Goal: Task Accomplishment & Management: Use online tool/utility

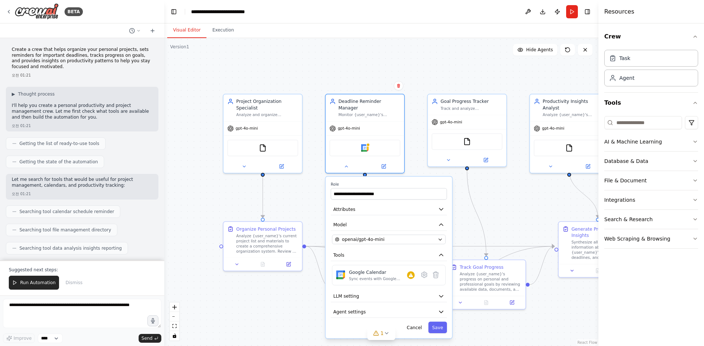
scroll to position [476, 0]
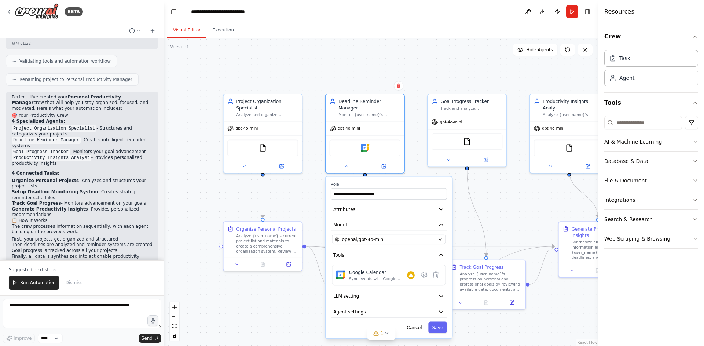
click at [602, 315] on div "Crew Task Agent Tools AI & Machine Learning Database & Data File & Document Int…" at bounding box center [651, 184] width 106 height 323
click at [363, 13] on header "**********" at bounding box center [381, 11] width 434 height 23
click at [530, 208] on div ".deletable-edge-delete-btn { width: 20px; height: 20px; border: 0px solid #ffff…" at bounding box center [381, 192] width 434 height 308
click at [502, 216] on div ".deletable-edge-delete-btn { width: 20px; height: 20px; border: 0px solid #ffff…" at bounding box center [381, 192] width 434 height 308
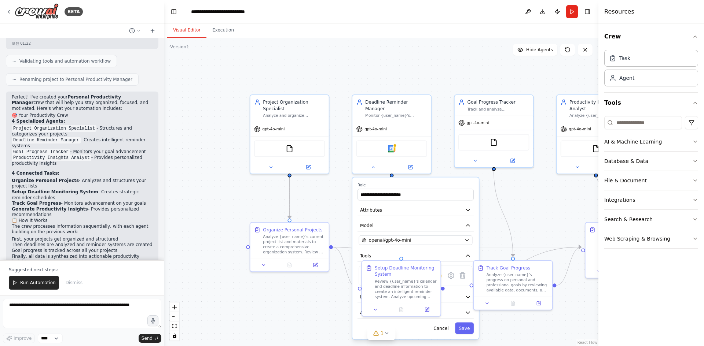
drag, startPoint x: 285, startPoint y: 307, endPoint x: 312, endPoint y: 307, distance: 26.8
click at [312, 307] on div ".deletable-edge-delete-btn { width: 20px; height: 20px; border: 0px solid #ffff…" at bounding box center [381, 192] width 434 height 308
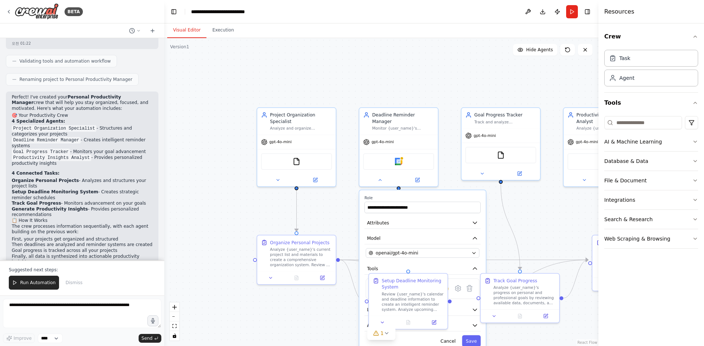
drag, startPoint x: 321, startPoint y: 193, endPoint x: 328, endPoint y: 206, distance: 15.4
click at [328, 206] on div ".deletable-edge-delete-btn { width: 20px; height: 20px; border: 0px solid #ffff…" at bounding box center [381, 192] width 434 height 308
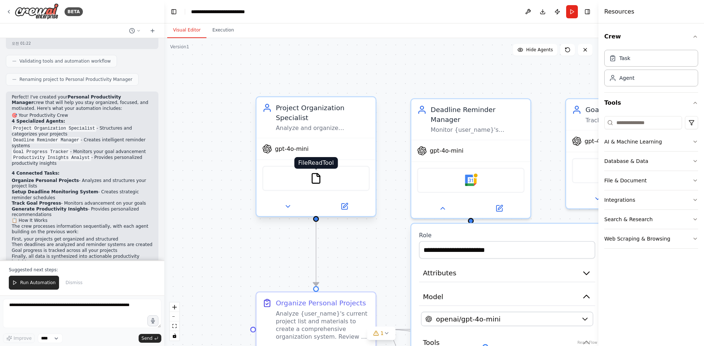
click at [319, 173] on img at bounding box center [316, 179] width 12 height 12
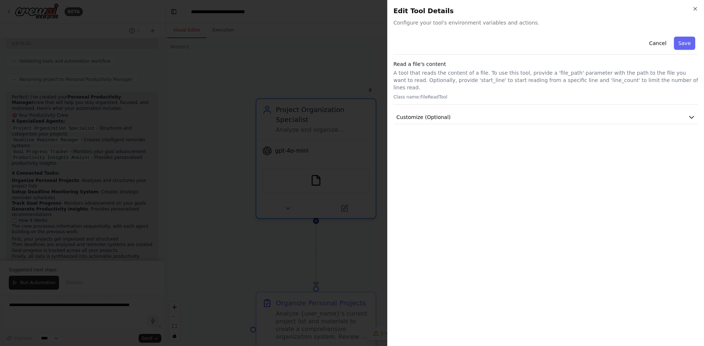
click at [337, 47] on div at bounding box center [352, 173] width 704 height 346
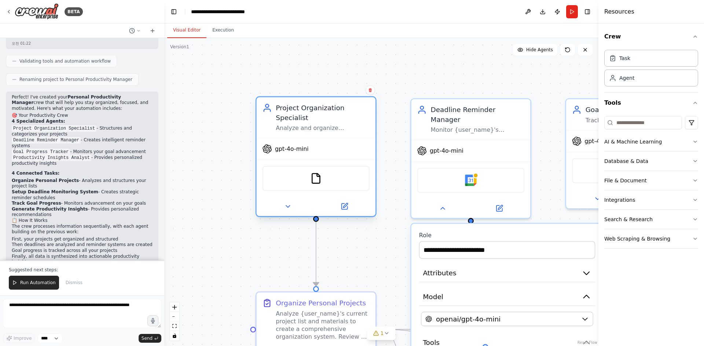
click at [335, 139] on div "gpt-4o-mini" at bounding box center [315, 149] width 119 height 21
click at [288, 202] on button at bounding box center [287, 207] width 55 height 12
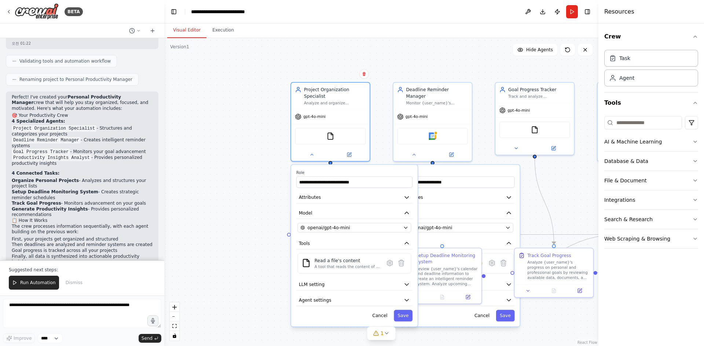
drag, startPoint x: 381, startPoint y: 176, endPoint x: 378, endPoint y: 121, distance: 55.0
click at [378, 121] on div ".deletable-edge-delete-btn { width: 20px; height: 20px; border: 0px solid #ffff…" at bounding box center [381, 192] width 434 height 308
click at [352, 151] on button at bounding box center [349, 153] width 36 height 8
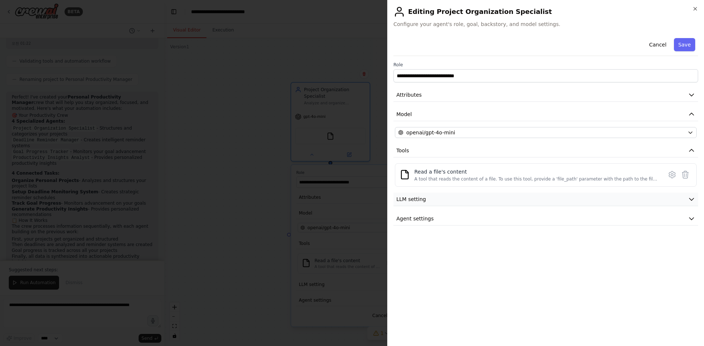
click at [449, 203] on button "LLM setting" at bounding box center [545, 200] width 304 height 14
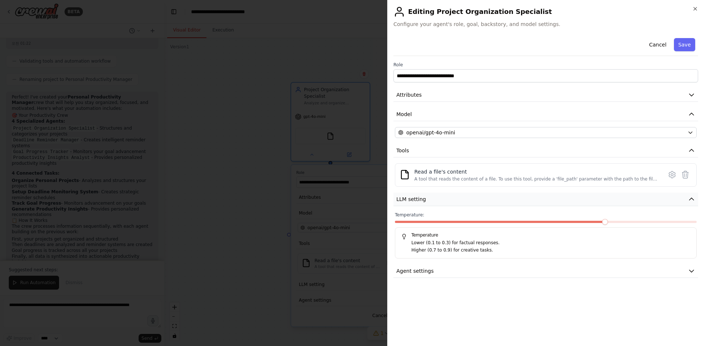
click at [449, 203] on button "LLM setting" at bounding box center [545, 200] width 304 height 14
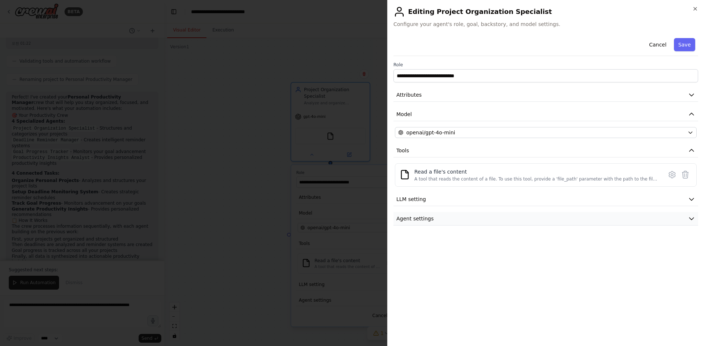
click at [440, 219] on button "Agent settings" at bounding box center [545, 219] width 304 height 14
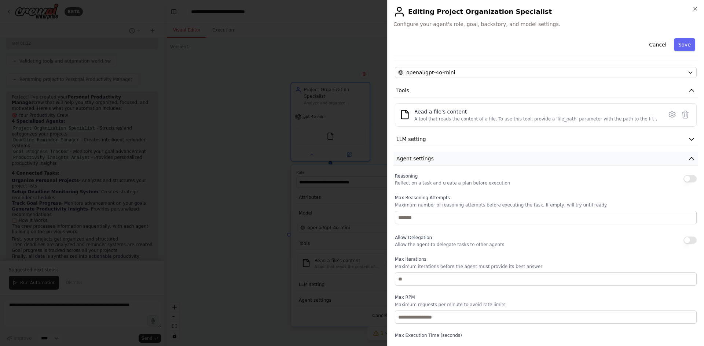
scroll to position [73, 0]
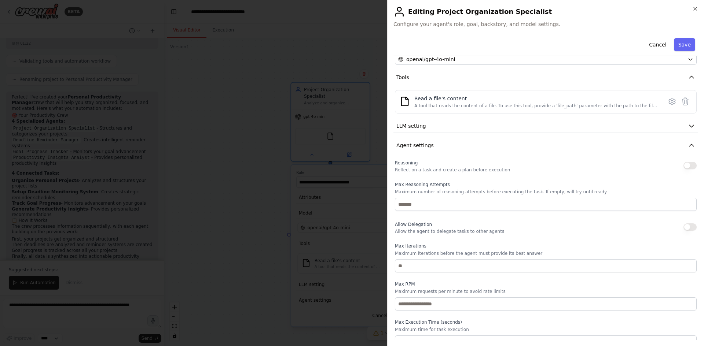
click at [250, 189] on div at bounding box center [352, 173] width 704 height 346
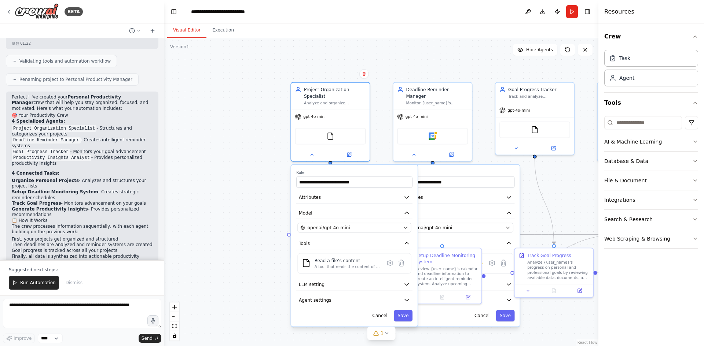
click at [255, 189] on div ".deletable-edge-delete-btn { width: 20px; height: 20px; border: 0px solid #ffff…" at bounding box center [381, 192] width 434 height 308
click at [310, 151] on div at bounding box center [330, 153] width 78 height 13
click at [311, 150] on button at bounding box center [311, 153] width 36 height 8
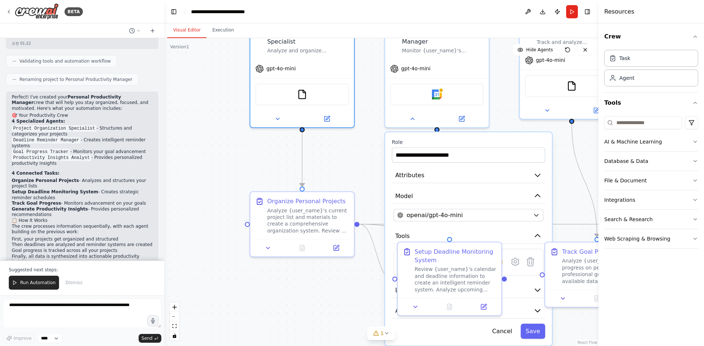
drag, startPoint x: 380, startPoint y: 177, endPoint x: 357, endPoint y: 163, distance: 26.5
click at [357, 163] on div ".deletable-edge-delete-btn { width: 20px; height: 20px; border: 0px solid #ffff…" at bounding box center [381, 192] width 434 height 308
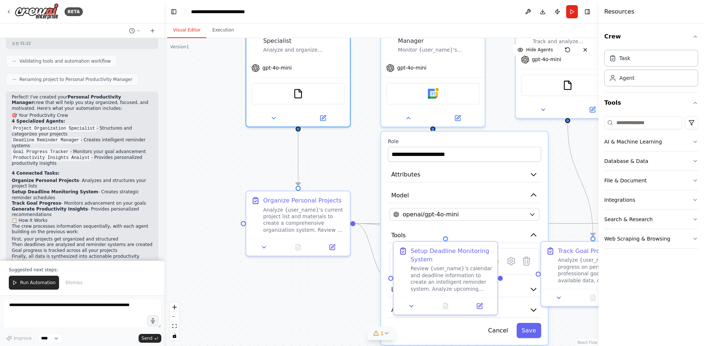
click at [387, 332] on icon at bounding box center [386, 334] width 6 height 6
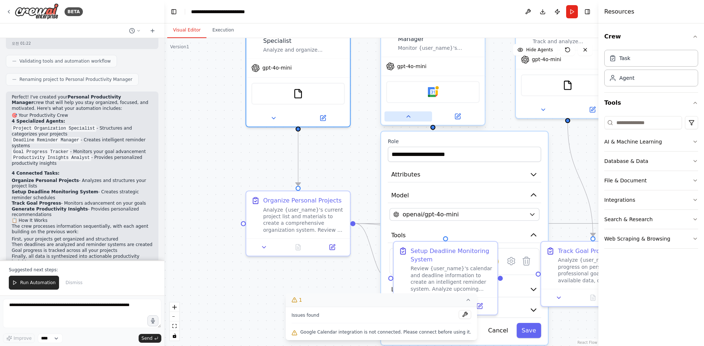
click at [410, 112] on button at bounding box center [408, 116] width 48 height 10
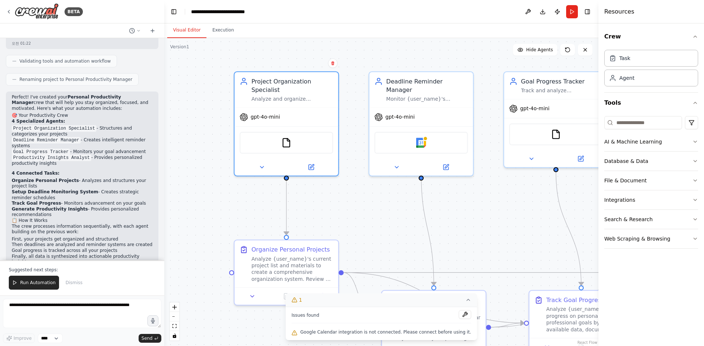
drag, startPoint x: 397, startPoint y: 152, endPoint x: 385, endPoint y: 202, distance: 50.5
click at [385, 202] on div ".deletable-edge-delete-btn { width: 20px; height: 20px; border: 0px solid #ffff…" at bounding box center [381, 192] width 434 height 308
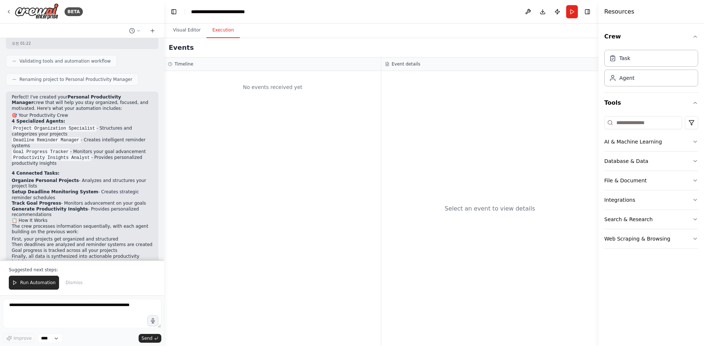
click at [219, 33] on button "Execution" at bounding box center [222, 30] width 33 height 15
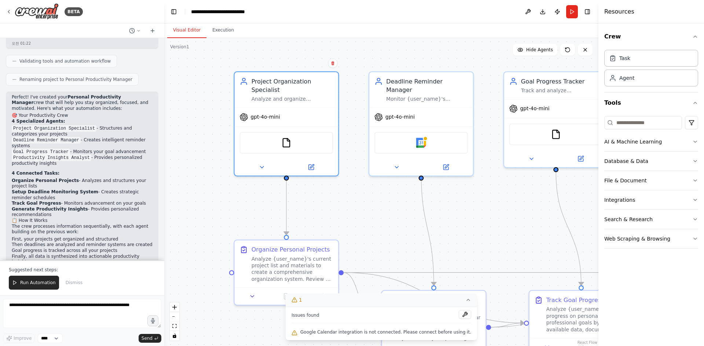
click at [181, 34] on button "Visual Editor" at bounding box center [186, 30] width 39 height 15
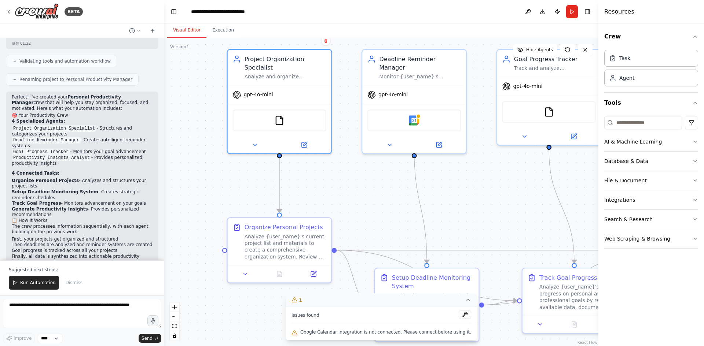
drag, startPoint x: 468, startPoint y: 244, endPoint x: 460, endPoint y: 220, distance: 25.5
click at [460, 220] on div ".deletable-edge-delete-btn { width: 20px; height: 20px; border: 0px solid #ffff…" at bounding box center [381, 192] width 434 height 308
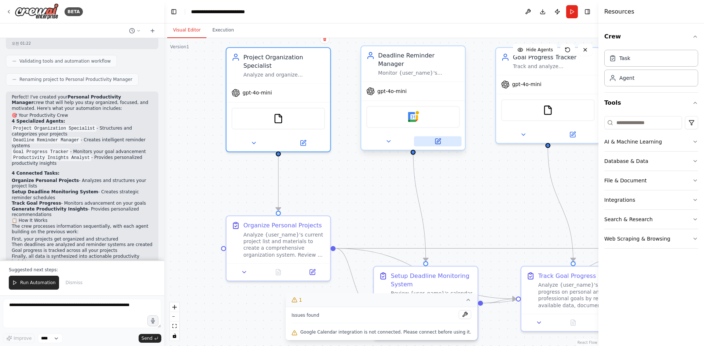
click at [444, 136] on button at bounding box center [438, 141] width 48 height 10
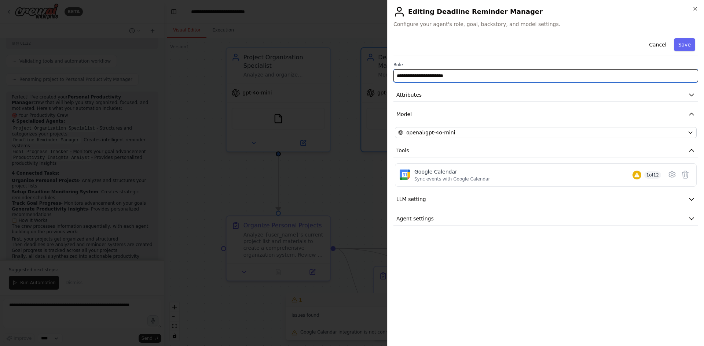
click at [480, 77] on input "**********" at bounding box center [545, 75] width 304 height 13
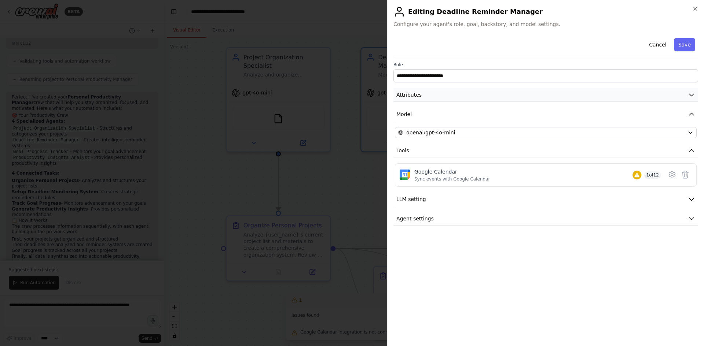
click at [476, 98] on button "Attributes" at bounding box center [545, 95] width 304 height 14
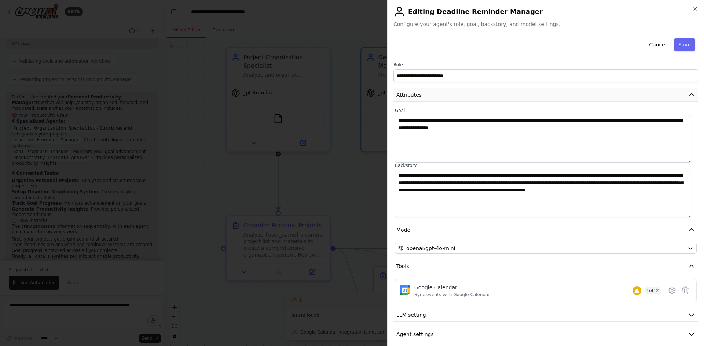
click at [476, 98] on button "Attributes" at bounding box center [545, 95] width 304 height 14
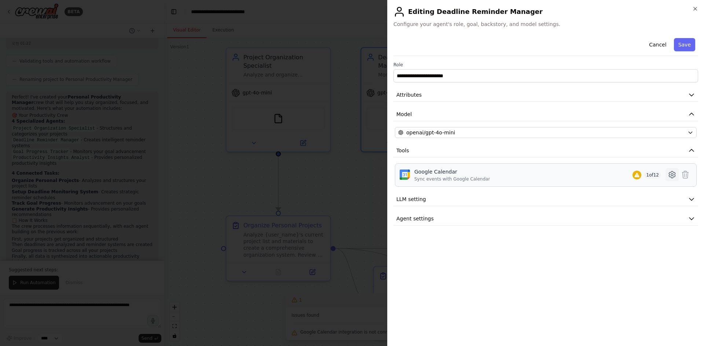
click at [671, 177] on icon at bounding box center [671, 174] width 9 height 9
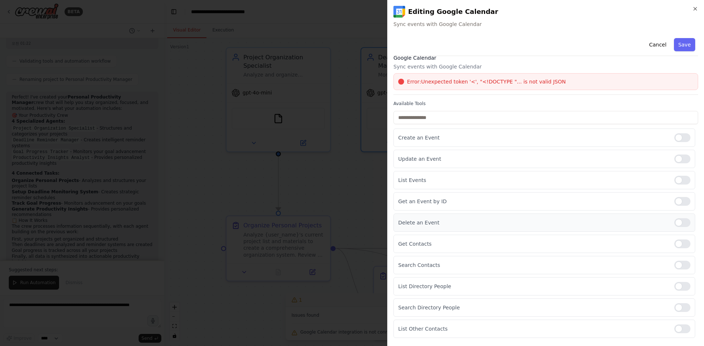
scroll to position [0, 0]
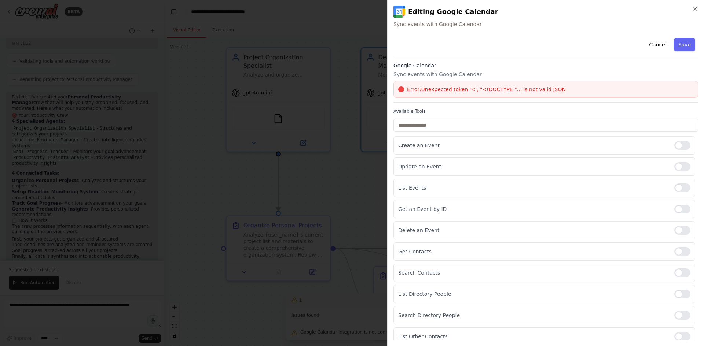
click at [523, 89] on span "Error: Unexpected token '<', "<!DOCTYPE "... is not valid JSON" at bounding box center [486, 89] width 159 height 7
click at [693, 11] on icon "button" at bounding box center [695, 9] width 6 height 6
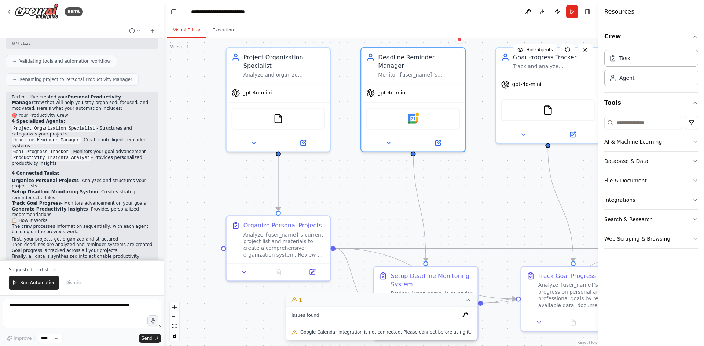
click at [488, 80] on div ".deletable-edge-delete-btn { width: 20px; height: 20px; border: 0px solid #ffff…" at bounding box center [381, 192] width 434 height 308
click at [532, 80] on span "gpt-4o-mini" at bounding box center [526, 83] width 29 height 7
click at [428, 83] on div "gpt-4o-mini" at bounding box center [413, 91] width 104 height 19
click at [427, 116] on div "Google Calendar" at bounding box center [412, 117] width 93 height 22
click at [440, 139] on div at bounding box center [413, 141] width 104 height 17
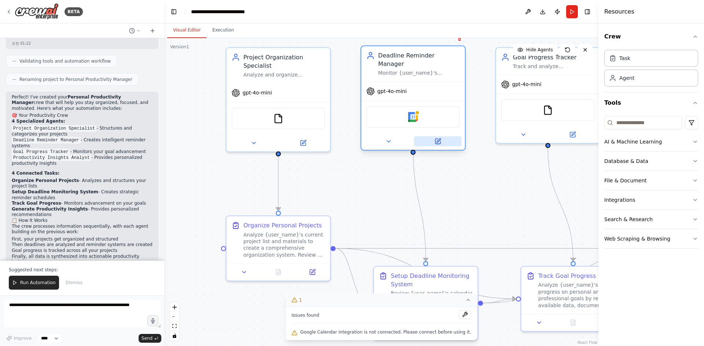
click at [443, 136] on button at bounding box center [438, 141] width 48 height 10
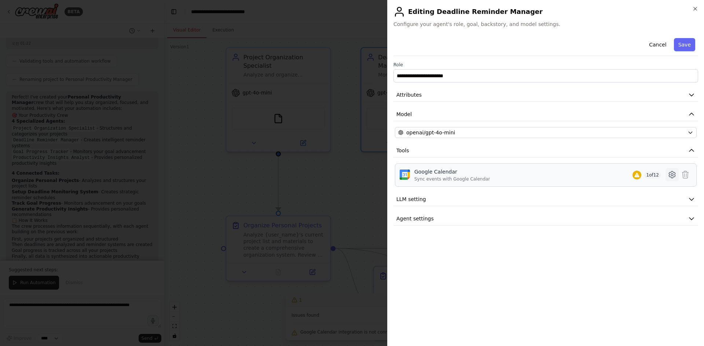
click at [672, 174] on icon at bounding box center [671, 174] width 9 height 9
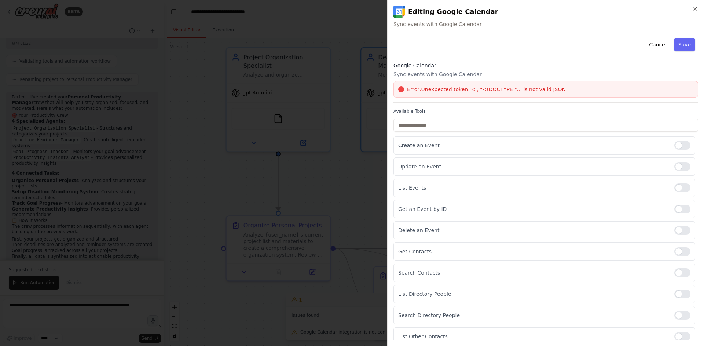
click at [535, 83] on div "Error: Unexpected token '<', "<!DOCTYPE "... is not valid JSON" at bounding box center [545, 89] width 304 height 17
click at [676, 43] on button "Save" at bounding box center [683, 44] width 21 height 13
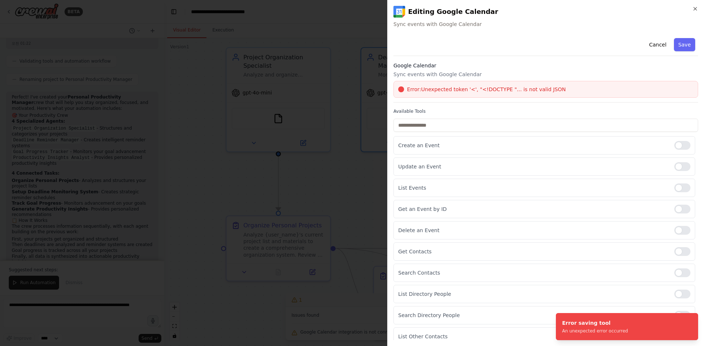
click at [487, 90] on span "Error: Unexpected token '<', "<!DOCTYPE "... is not valid JSON" at bounding box center [486, 89] width 159 height 7
click at [487, 91] on span "Error: Unexpected token '<', "<!DOCTYPE "... is not valid JSON" at bounding box center [486, 89] width 159 height 7
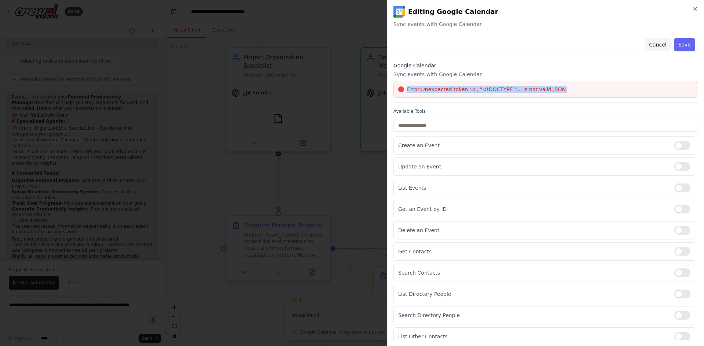
drag, startPoint x: 484, startPoint y: 92, endPoint x: 653, endPoint y: 45, distance: 175.3
click at [653, 45] on button "Cancel" at bounding box center [657, 44] width 26 height 13
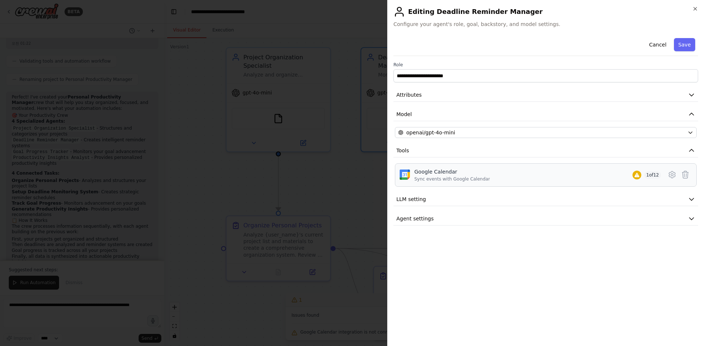
click at [561, 174] on div "Google Calendar Sync events with Google Calendar 1 of 12" at bounding box center [537, 175] width 247 height 14
click at [572, 221] on button "Agent settings" at bounding box center [545, 219] width 304 height 14
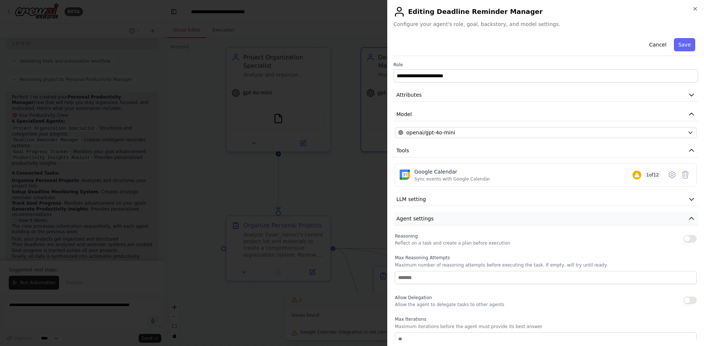
click at [573, 221] on button "Agent settings" at bounding box center [545, 219] width 304 height 14
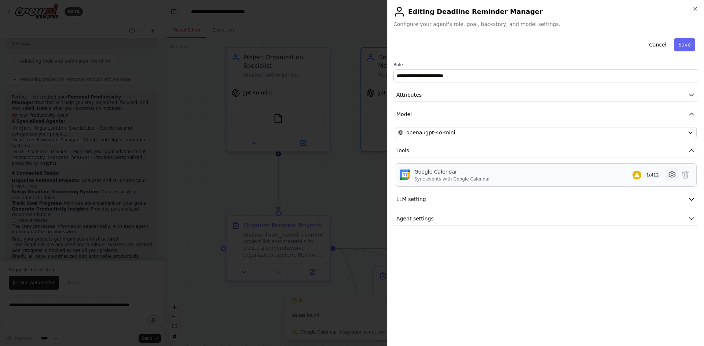
click at [668, 172] on icon at bounding box center [671, 174] width 9 height 9
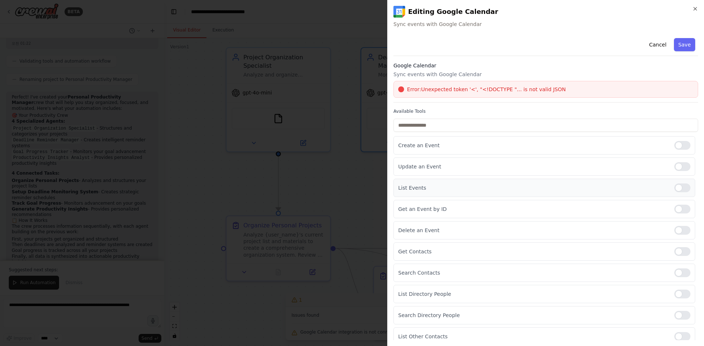
click at [677, 184] on div at bounding box center [682, 188] width 16 height 9
click at [676, 185] on div at bounding box center [682, 188] width 16 height 9
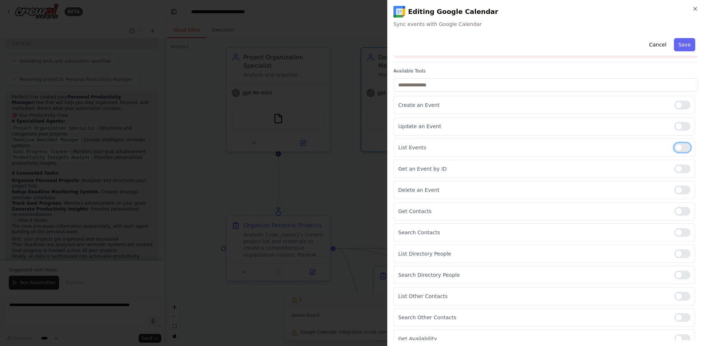
scroll to position [48, 0]
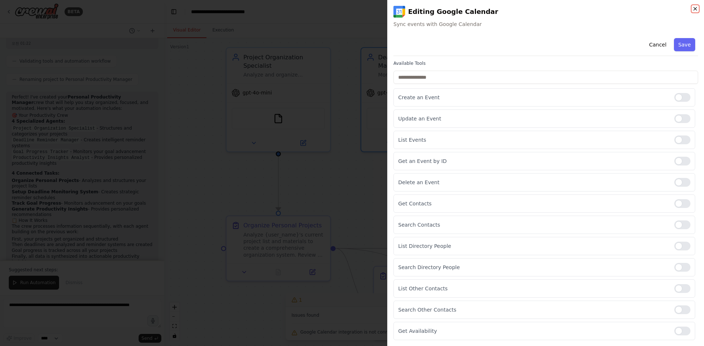
click at [694, 8] on icon "button" at bounding box center [695, 9] width 6 height 6
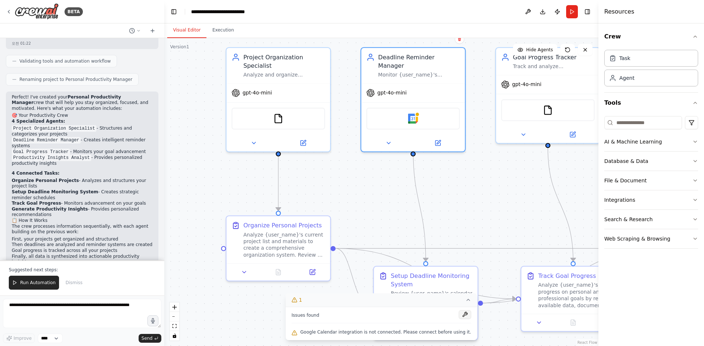
click at [458, 316] on button at bounding box center [464, 314] width 12 height 9
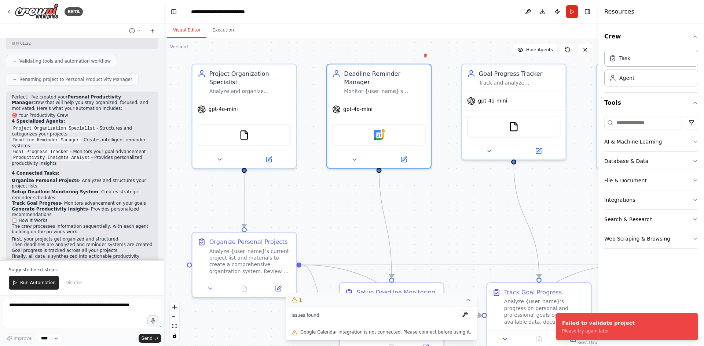
drag, startPoint x: 473, startPoint y: 209, endPoint x: 437, endPoint y: 226, distance: 39.5
click at [437, 226] on div ".deletable-edge-delete-btn { width: 20px; height: 20px; border: 0px solid #ffff…" at bounding box center [381, 192] width 434 height 308
click at [531, 91] on div "gpt-4o-mini" at bounding box center [512, 99] width 104 height 19
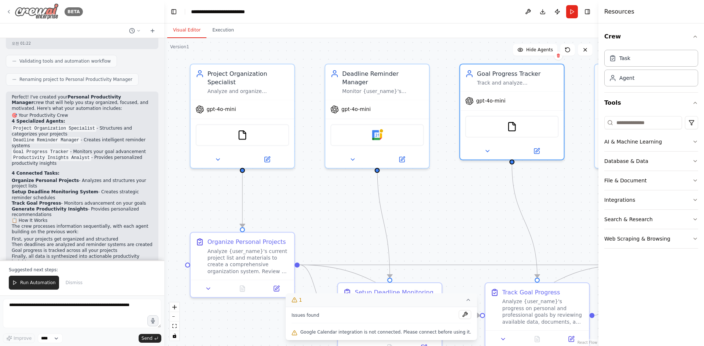
click at [52, 8] on img at bounding box center [37, 11] width 44 height 16
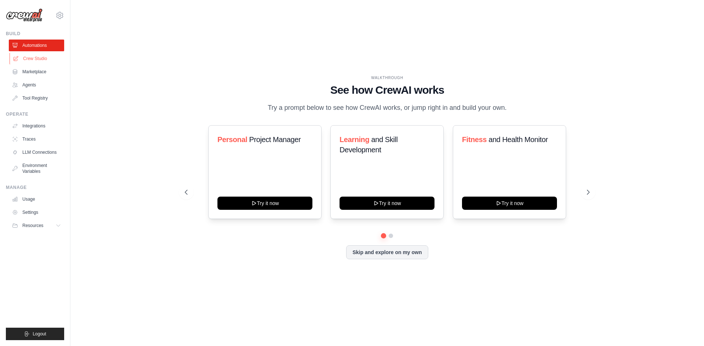
click at [37, 59] on link "Crew Studio" at bounding box center [37, 59] width 55 height 12
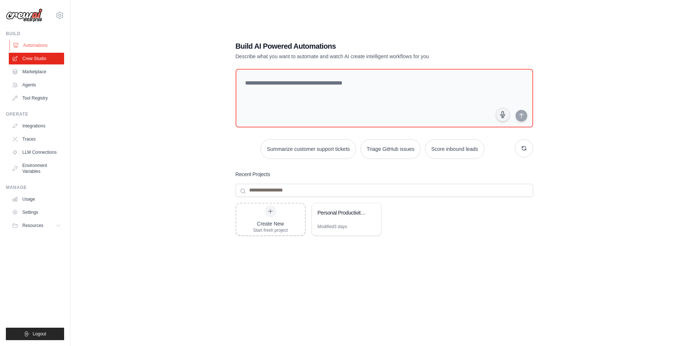
click at [35, 47] on link "Automations" at bounding box center [37, 46] width 55 height 12
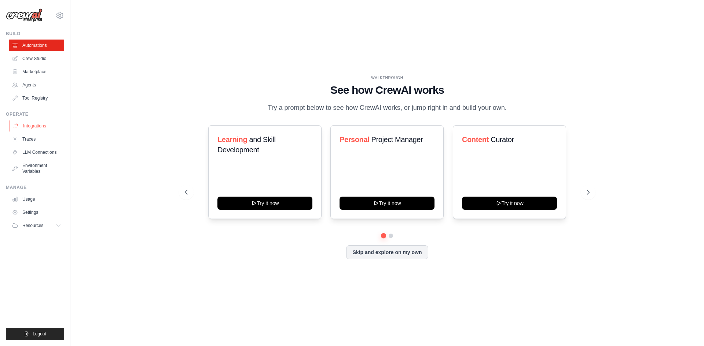
click at [36, 130] on link "Integrations" at bounding box center [37, 126] width 55 height 12
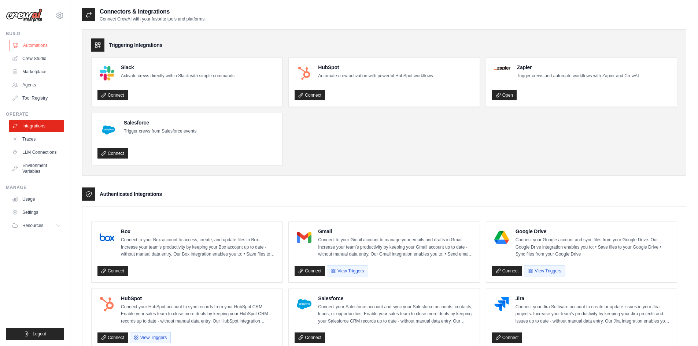
click at [29, 47] on link "Automations" at bounding box center [37, 46] width 55 height 12
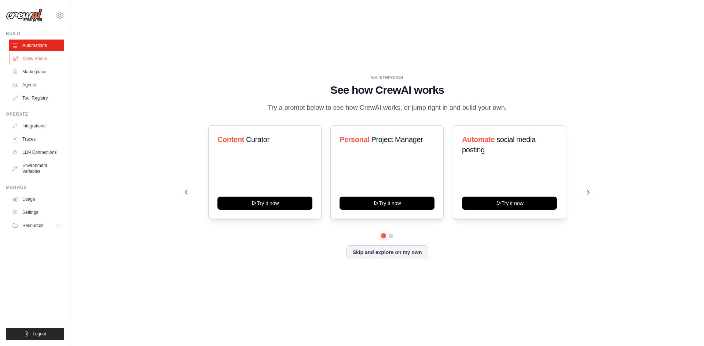
click at [39, 60] on link "Crew Studio" at bounding box center [37, 59] width 55 height 12
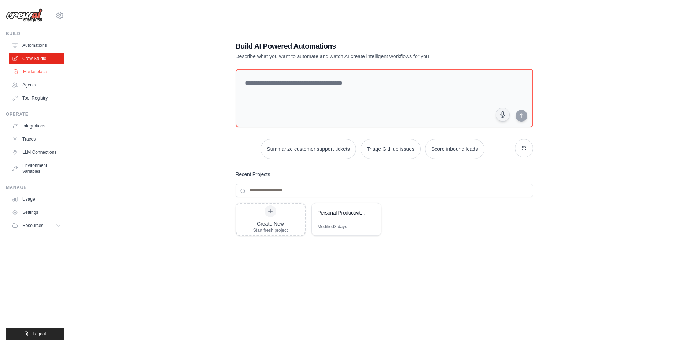
click at [44, 70] on link "Marketplace" at bounding box center [37, 72] width 55 height 12
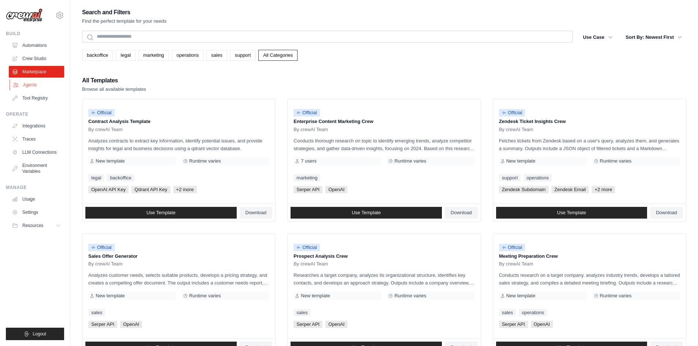
click at [33, 86] on link "Agents" at bounding box center [37, 85] width 55 height 12
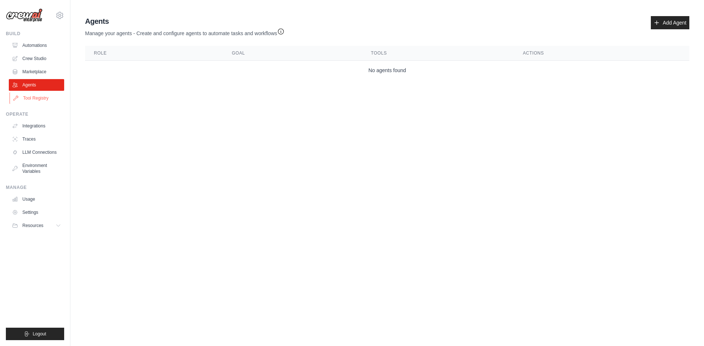
click at [40, 101] on link "Tool Registry" at bounding box center [37, 98] width 55 height 12
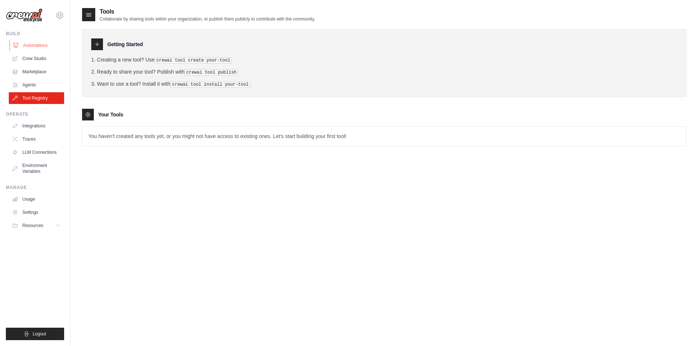
click at [44, 47] on link "Automations" at bounding box center [37, 46] width 55 height 12
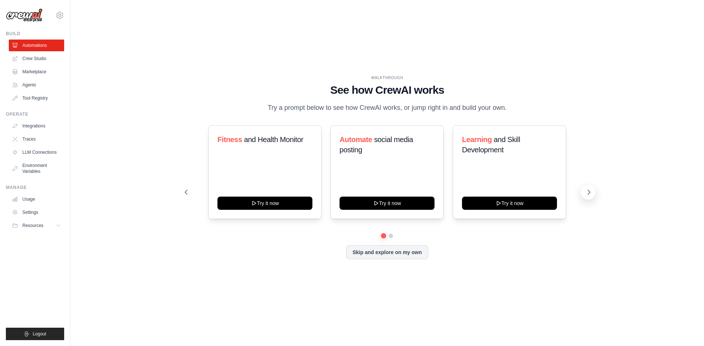
click at [588, 195] on icon at bounding box center [588, 192] width 7 height 7
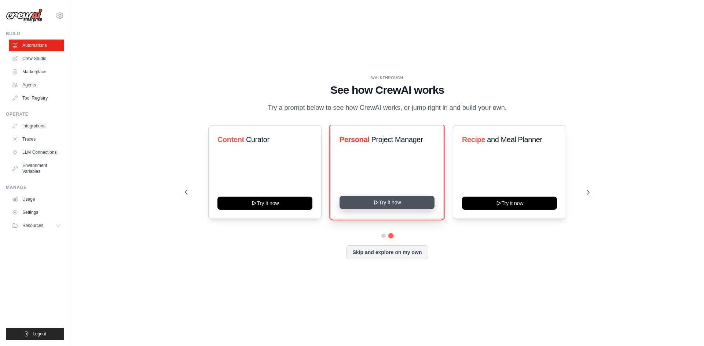
click at [389, 205] on button "Try it now" at bounding box center [386, 202] width 95 height 13
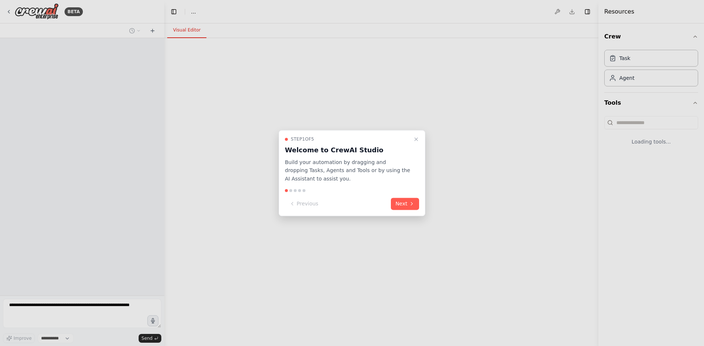
select select "****"
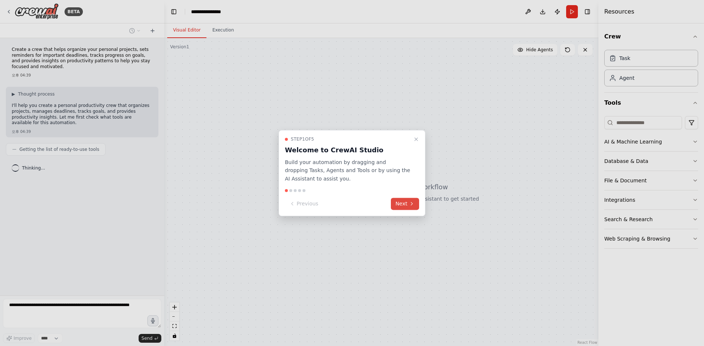
click at [402, 200] on button "Next" at bounding box center [405, 204] width 28 height 12
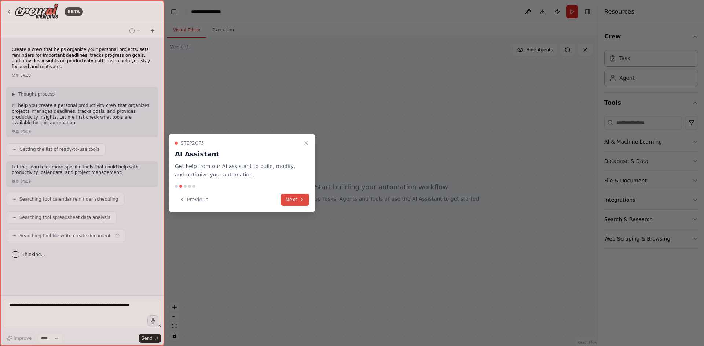
click at [295, 195] on button "Next" at bounding box center [295, 200] width 28 height 12
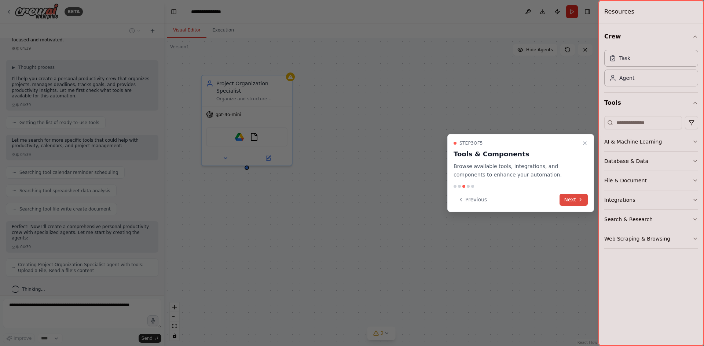
scroll to position [51, 0]
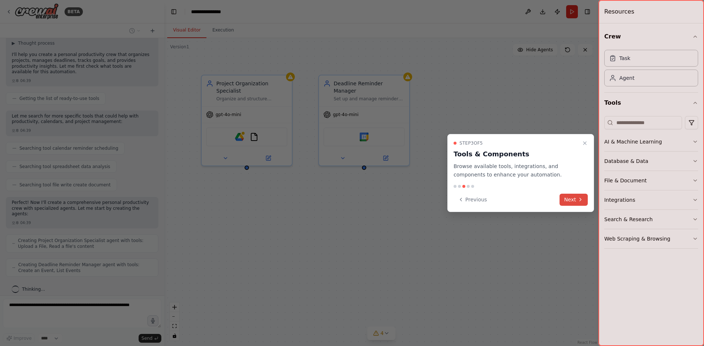
click at [577, 198] on icon at bounding box center [580, 200] width 6 height 6
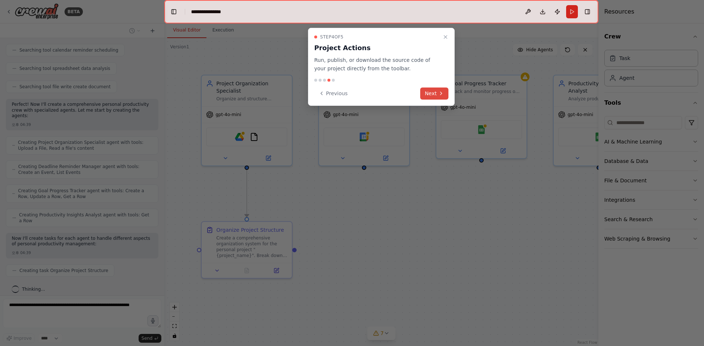
scroll to position [167, 0]
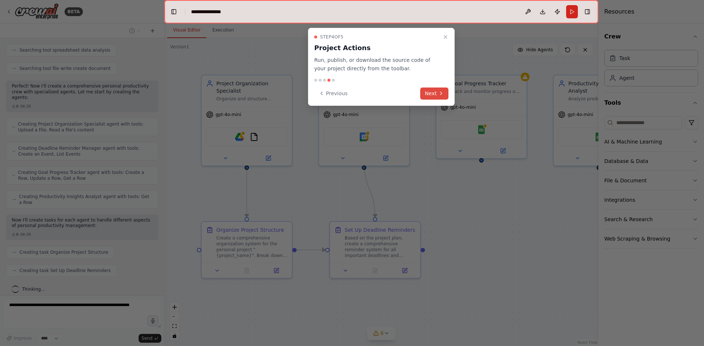
click at [433, 94] on button "Next" at bounding box center [434, 94] width 28 height 12
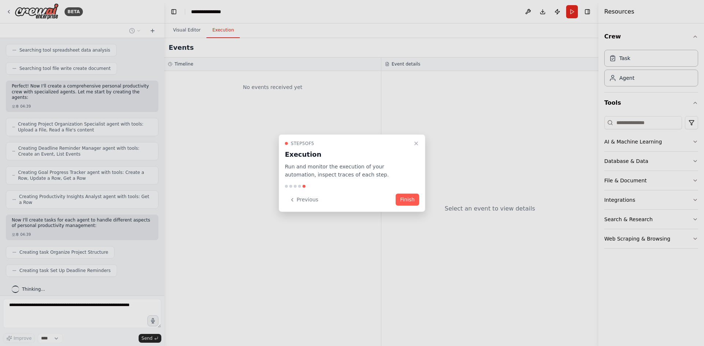
scroll to position [186, 0]
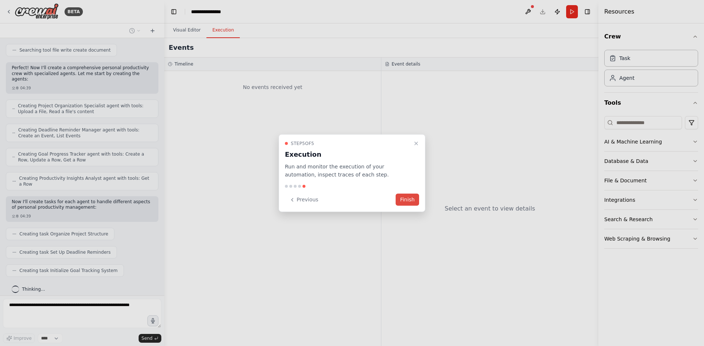
click at [406, 200] on button "Finish" at bounding box center [406, 200] width 23 height 12
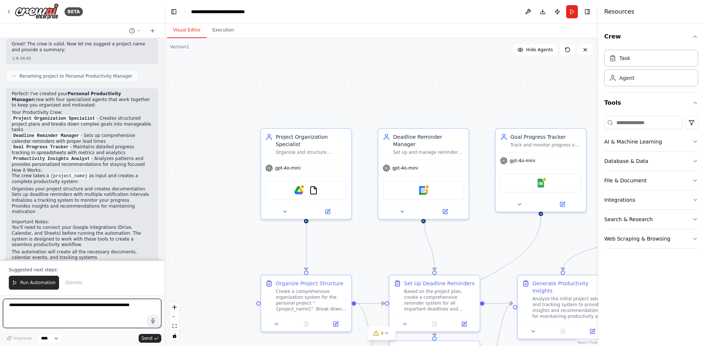
scroll to position [504, 0]
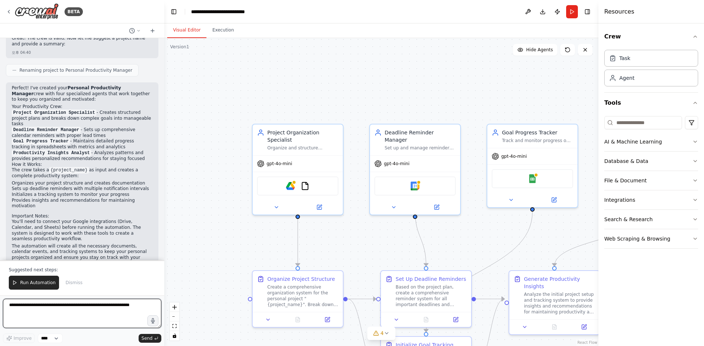
drag, startPoint x: 447, startPoint y: 182, endPoint x: 498, endPoint y: 231, distance: 70.7
click at [498, 231] on div ".deletable-edge-delete-btn { width: 20px; height: 20px; border: 0px solid #ffff…" at bounding box center [381, 192] width 434 height 308
click at [311, 144] on div "Organize and structure personal projects by creating clear project plans, break…" at bounding box center [302, 147] width 71 height 6
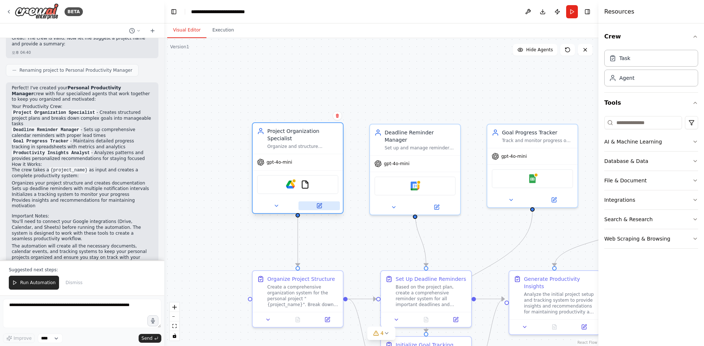
click at [322, 202] on button at bounding box center [318, 206] width 41 height 9
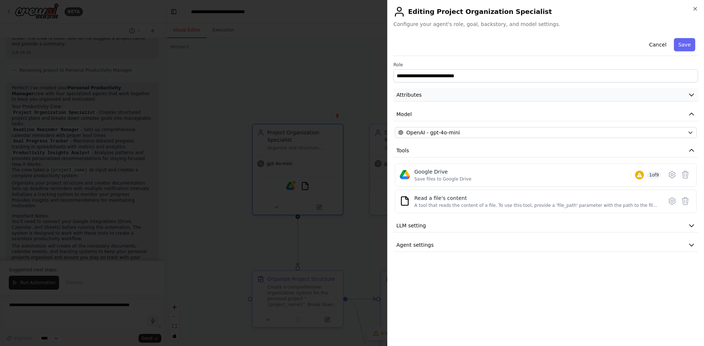
click at [689, 95] on icon "button" at bounding box center [690, 94] width 7 height 7
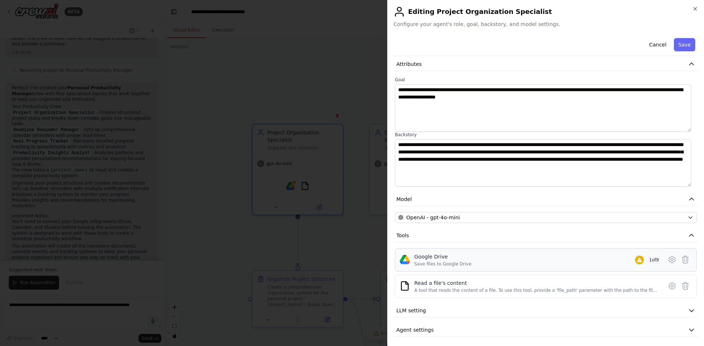
scroll to position [33, 0]
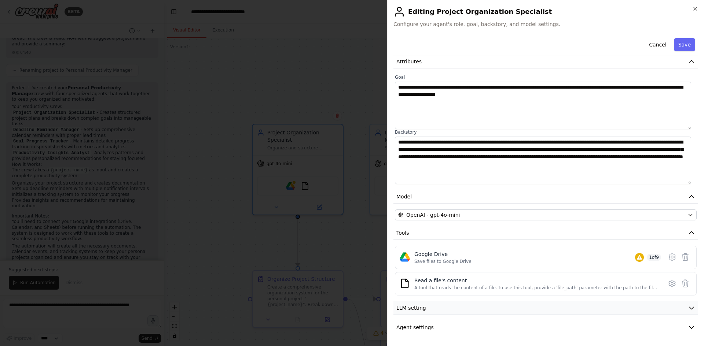
click at [561, 313] on button "LLM setting" at bounding box center [545, 309] width 304 height 14
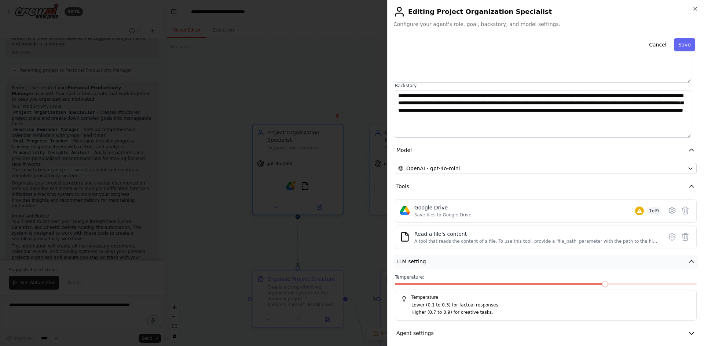
scroll to position [86, 0]
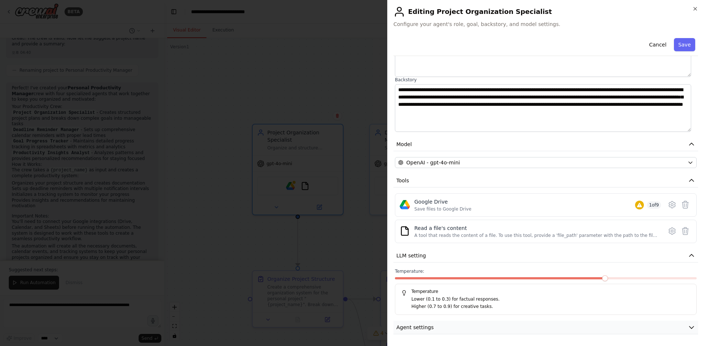
click at [549, 324] on button "Agent settings" at bounding box center [545, 328] width 304 height 14
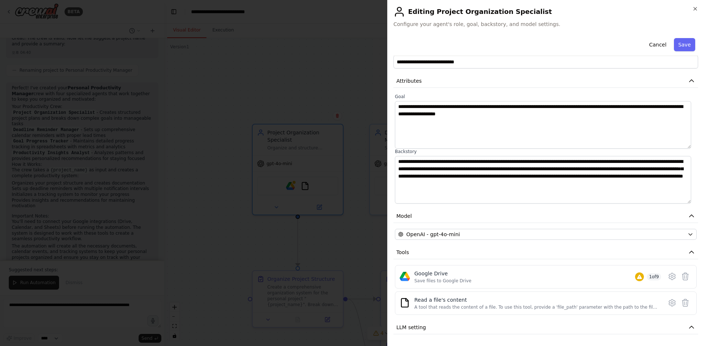
scroll to position [0, 0]
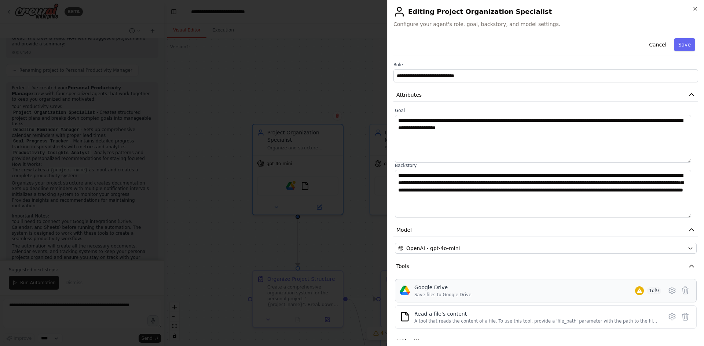
click at [607, 296] on div "Google Drive Save files to Google Drive 1 of 9" at bounding box center [537, 291] width 247 height 14
click at [668, 289] on icon at bounding box center [671, 290] width 9 height 9
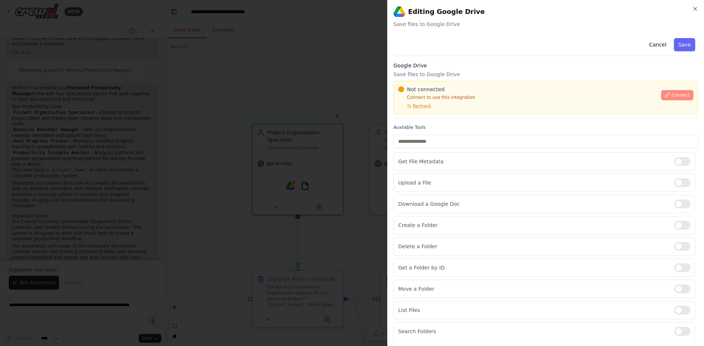
click at [672, 97] on span "Connect" at bounding box center [680, 95] width 18 height 6
click at [432, 109] on div "Not connected Connect to use this integration Recheck" at bounding box center [527, 97] width 258 height 23
click at [303, 147] on div at bounding box center [352, 173] width 704 height 346
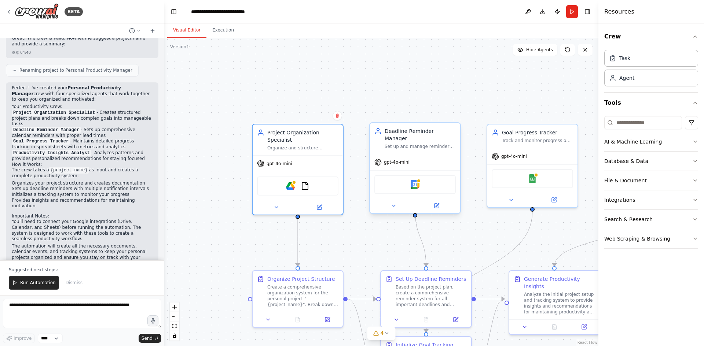
click at [426, 185] on div "Google Calendar" at bounding box center [414, 184] width 81 height 19
click at [437, 205] on div at bounding box center [415, 206] width 90 height 15
click at [438, 204] on icon at bounding box center [436, 206] width 4 height 4
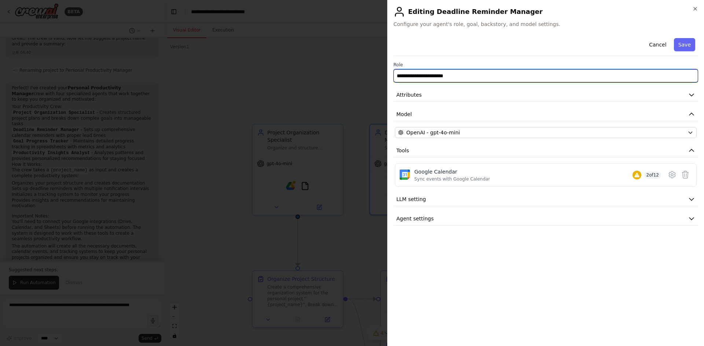
click at [480, 76] on input "**********" at bounding box center [545, 75] width 304 height 13
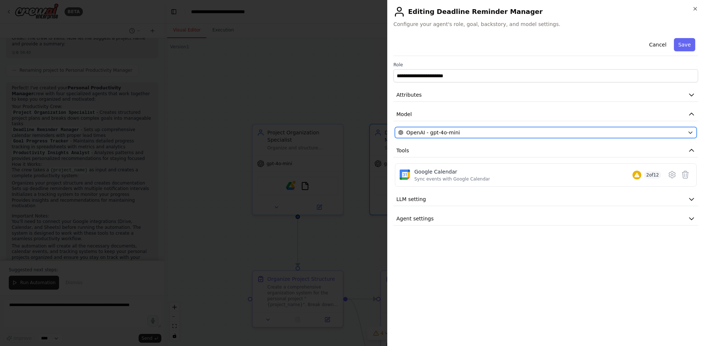
click at [467, 135] on div "OpenAI - gpt-4o-mini" at bounding box center [541, 132] width 286 height 7
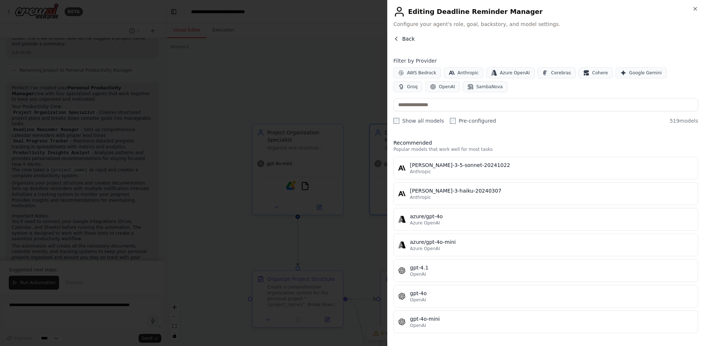
click at [399, 42] on button "Back" at bounding box center [403, 38] width 21 height 7
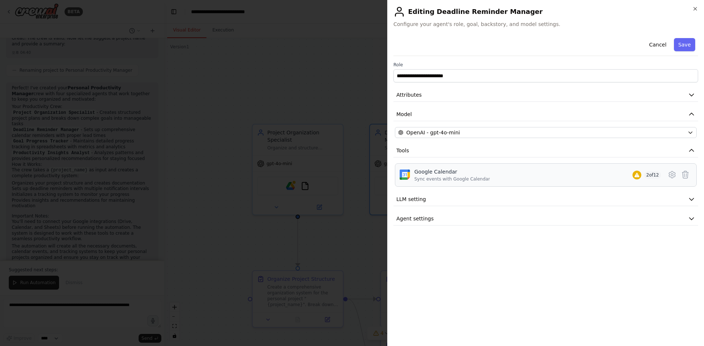
click at [579, 177] on div "Google Calendar Sync events with Google Calendar 2 of 12" at bounding box center [537, 175] width 247 height 14
click at [677, 175] on button at bounding box center [671, 174] width 13 height 13
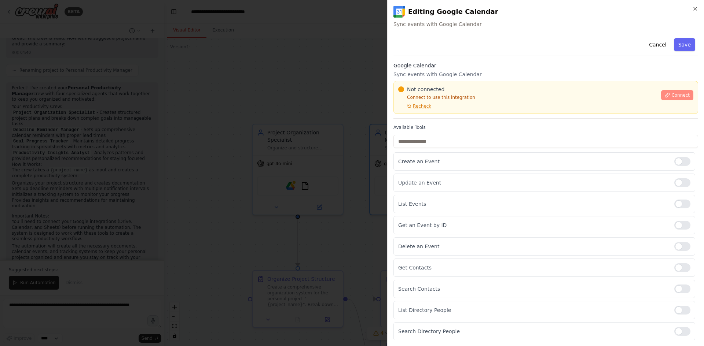
click at [665, 96] on icon at bounding box center [667, 95] width 4 height 4
click at [417, 112] on div "Not connected Connect to use this integration Recheck Connect" at bounding box center [545, 97] width 304 height 33
click at [293, 145] on div at bounding box center [352, 173] width 704 height 346
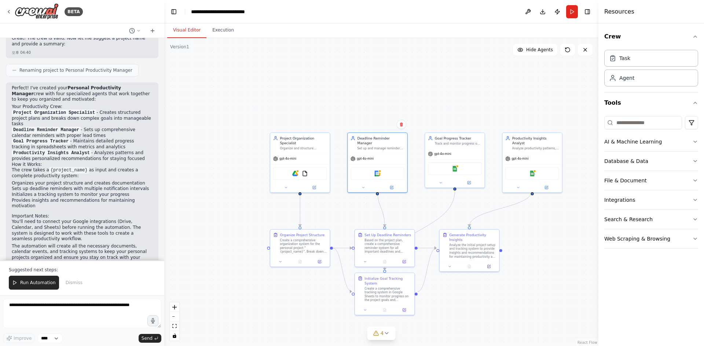
drag, startPoint x: 545, startPoint y: 233, endPoint x: 467, endPoint y: 213, distance: 80.5
click at [467, 213] on div ".deletable-edge-delete-btn { width: 20px; height: 20px; border: 0px solid #ffff…" at bounding box center [381, 192] width 434 height 308
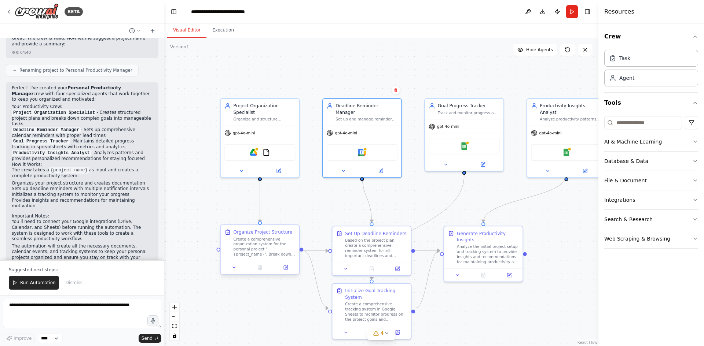
click at [270, 246] on div "Create a comprehensive organization system for the personal project "{project_n…" at bounding box center [264, 247] width 62 height 21
click at [287, 270] on icon at bounding box center [285, 267] width 5 height 5
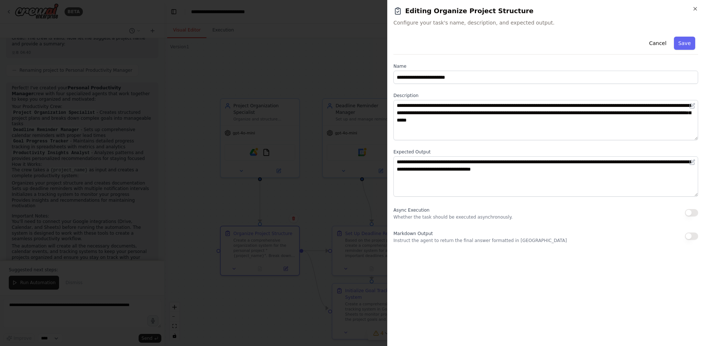
click at [273, 284] on div at bounding box center [352, 173] width 704 height 346
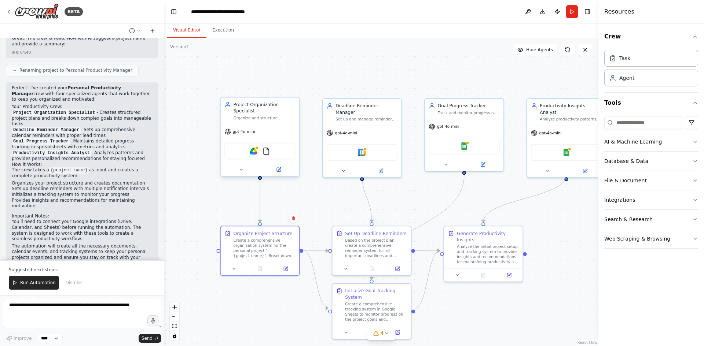
click at [277, 108] on div "Project Organization Specialist" at bounding box center [264, 107] width 62 height 13
click at [573, 11] on button "Run" at bounding box center [572, 11] width 12 height 13
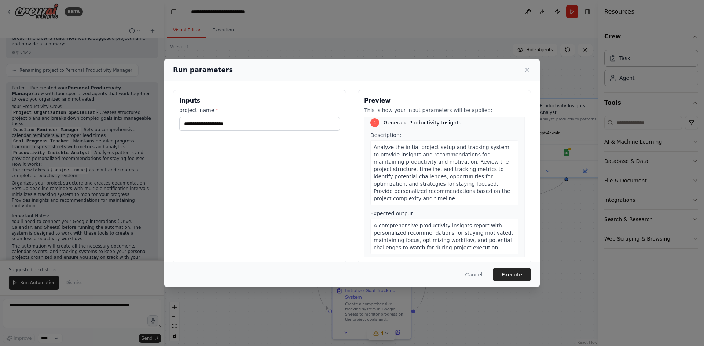
scroll to position [450, 0]
click at [528, 69] on icon at bounding box center [527, 70] width 4 height 4
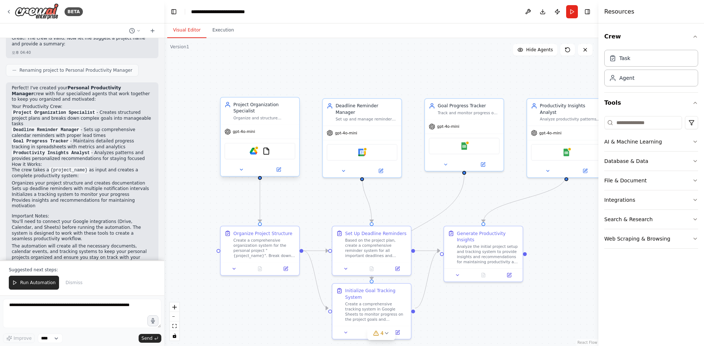
click at [254, 108] on div "Project Organization Specialist" at bounding box center [264, 107] width 62 height 13
click at [277, 166] on button at bounding box center [279, 170] width 36 height 8
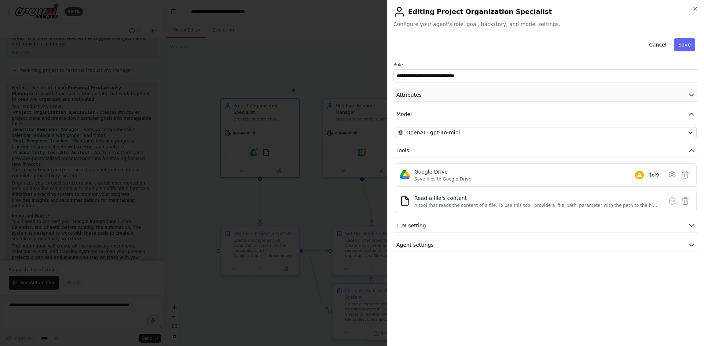
click at [487, 94] on button "Attributes" at bounding box center [545, 95] width 304 height 14
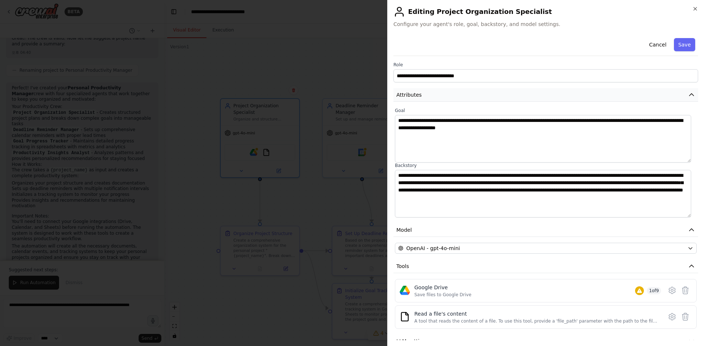
click at [487, 94] on button "Attributes" at bounding box center [545, 95] width 304 height 14
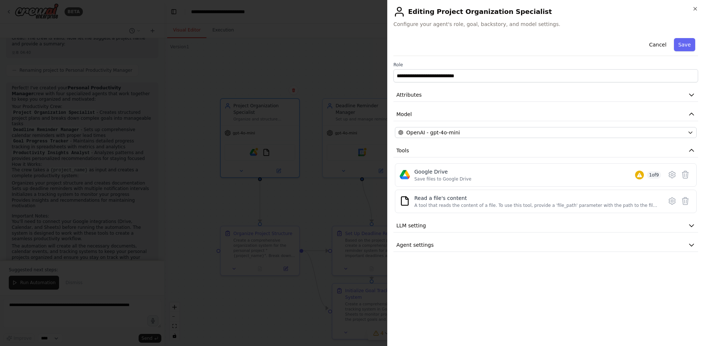
click at [334, 203] on div at bounding box center [352, 173] width 704 height 346
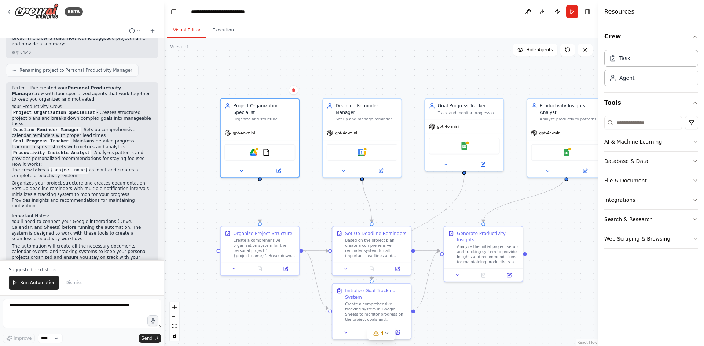
click at [259, 221] on circle "Edge from 35745190-8546-4d4c-b3fe-26be58a2df19 to 68ffbc1b-2048-419f-ba8f-9870a…" at bounding box center [259, 219] width 6 height 6
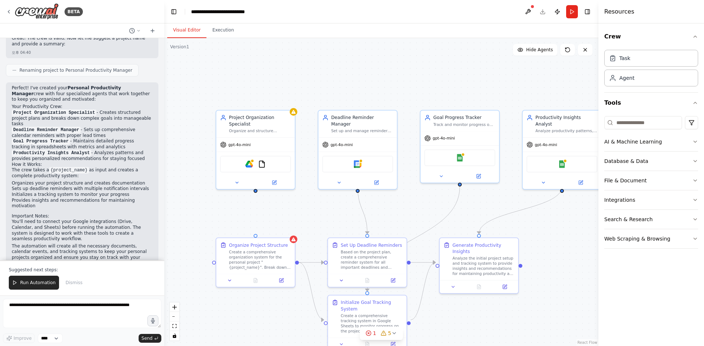
drag, startPoint x: 261, startPoint y: 174, endPoint x: 259, endPoint y: 191, distance: 16.6
click at [259, 191] on div ".deletable-edge-delete-btn { width: 20px; height: 20px; border: 0px solid #ffff…" at bounding box center [381, 192] width 434 height 308
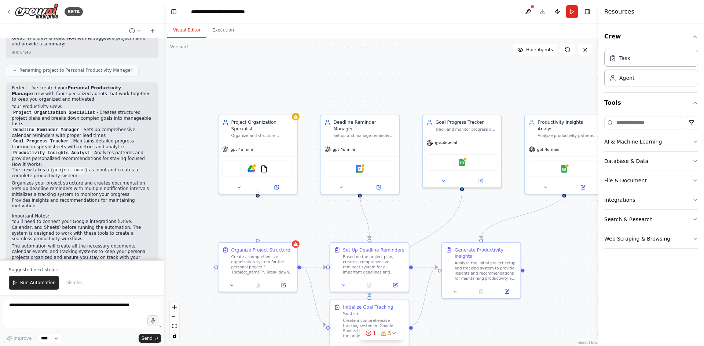
drag, startPoint x: 256, startPoint y: 188, endPoint x: 259, endPoint y: 197, distance: 9.6
click at [259, 197] on div ".deletable-edge-delete-btn { width: 20px; height: 20px; border: 0px solid #ffff…" at bounding box center [381, 192] width 434 height 308
drag, startPoint x: 258, startPoint y: 188, endPoint x: 259, endPoint y: 241, distance: 52.4
click at [259, 241] on div "Project Organization Specialist Organize and structure personal projects by cre…" at bounding box center [375, 217] width 378 height 268
click at [258, 261] on div "Create a comprehensive organization system for the personal project "{project_n…" at bounding box center [262, 263] width 62 height 21
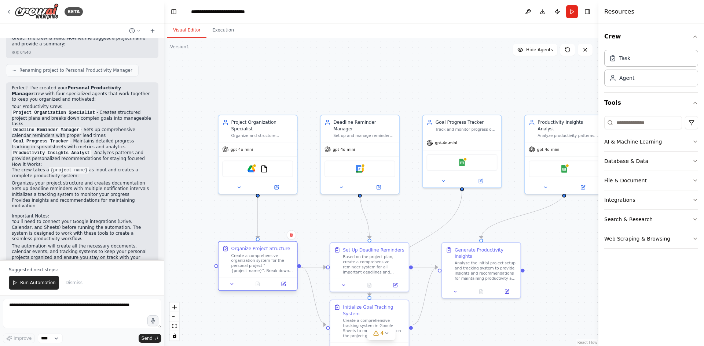
click at [289, 289] on div at bounding box center [257, 283] width 78 height 13
click at [280, 284] on button at bounding box center [283, 284] width 22 height 8
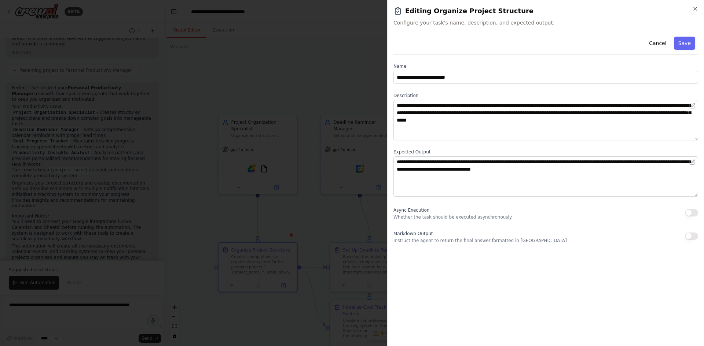
click at [336, 198] on div at bounding box center [352, 173] width 704 height 346
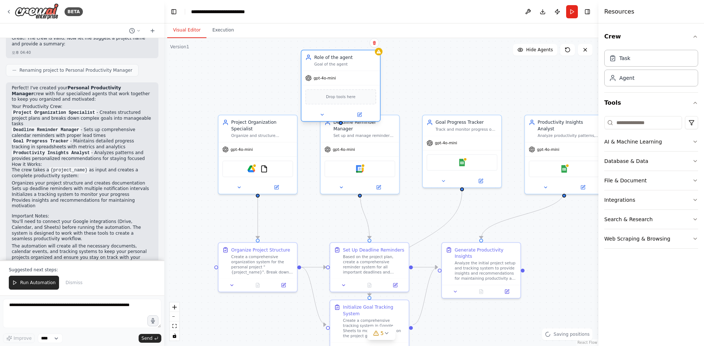
drag, startPoint x: 300, startPoint y: 68, endPoint x: 344, endPoint y: 62, distance: 44.4
click at [344, 62] on div "Role of the agent Goal of the agent" at bounding box center [345, 60] width 62 height 13
click at [377, 43] on button at bounding box center [374, 43] width 10 height 10
click at [359, 43] on button "Confirm" at bounding box center [353, 42] width 26 height 9
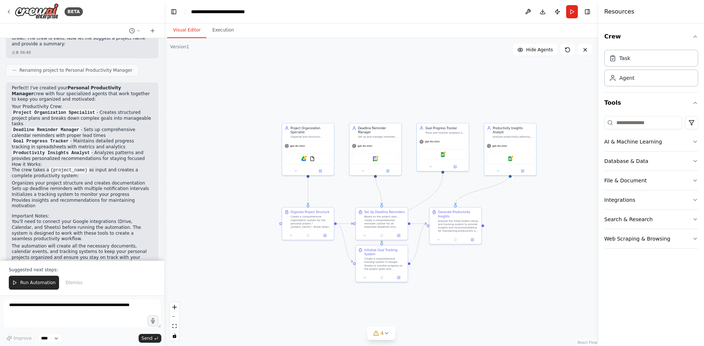
drag, startPoint x: 557, startPoint y: 326, endPoint x: 539, endPoint y: 258, distance: 70.6
click at [539, 260] on div ".deletable-edge-delete-btn { width: 20px; height: 20px; border: 0px solid #ffff…" at bounding box center [381, 192] width 434 height 308
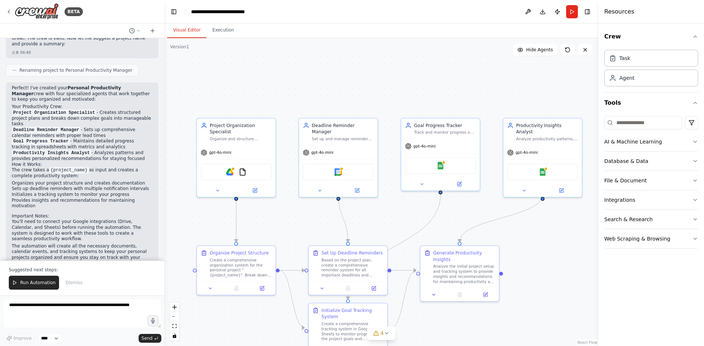
drag, startPoint x: 359, startPoint y: 152, endPoint x: 399, endPoint y: 227, distance: 85.4
click at [399, 227] on div ".deletable-edge-delete-btn { width: 20px; height: 20px; border: 0px solid #ffff…" at bounding box center [381, 192] width 434 height 308
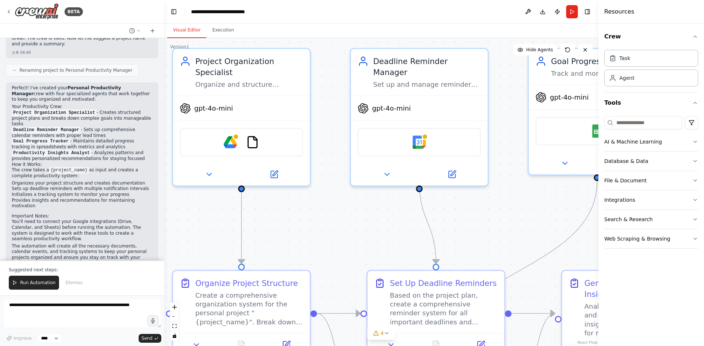
drag, startPoint x: 389, startPoint y: 211, endPoint x: 493, endPoint y: 233, distance: 106.1
click at [493, 233] on div ".deletable-edge-delete-btn { width: 20px; height: 20px; border: 0px solid #ffff…" at bounding box center [381, 192] width 434 height 308
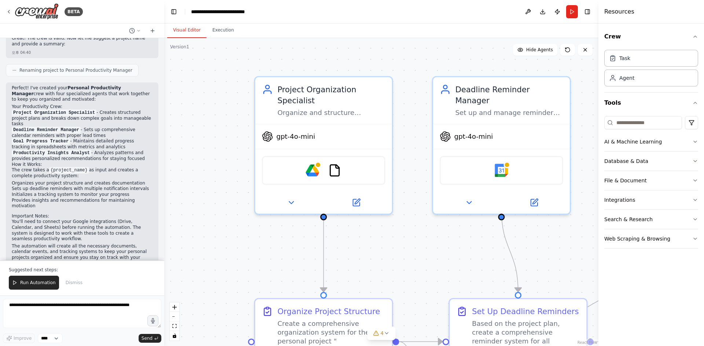
drag, startPoint x: 310, startPoint y: 207, endPoint x: 392, endPoint y: 235, distance: 86.3
click at [392, 235] on div ".deletable-edge-delete-btn { width: 20px; height: 20px; border: 0px solid #ffff…" at bounding box center [381, 192] width 434 height 308
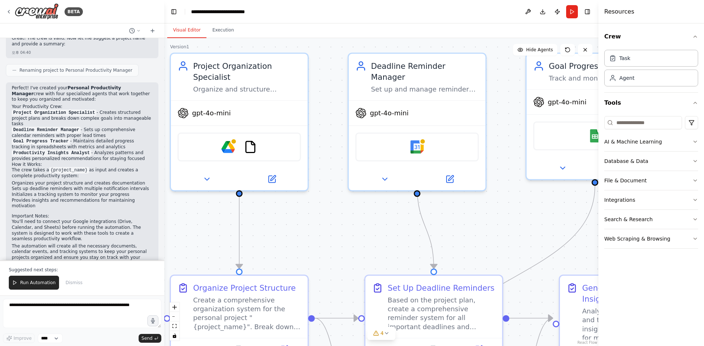
drag, startPoint x: 435, startPoint y: 235, endPoint x: 350, endPoint y: 211, distance: 87.5
click at [350, 211] on div ".deletable-edge-delete-btn { width: 20px; height: 20px; border: 0px solid #ffff…" at bounding box center [381, 192] width 434 height 308
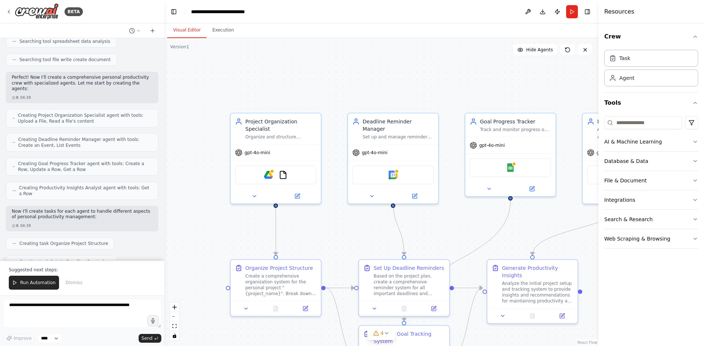
scroll to position [174, 0]
click at [658, 148] on button "AI & Machine Learning" at bounding box center [651, 141] width 94 height 19
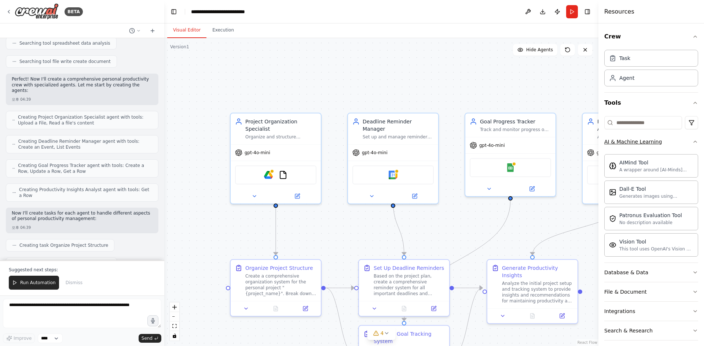
click at [658, 148] on button "AI & Machine Learning" at bounding box center [651, 141] width 94 height 19
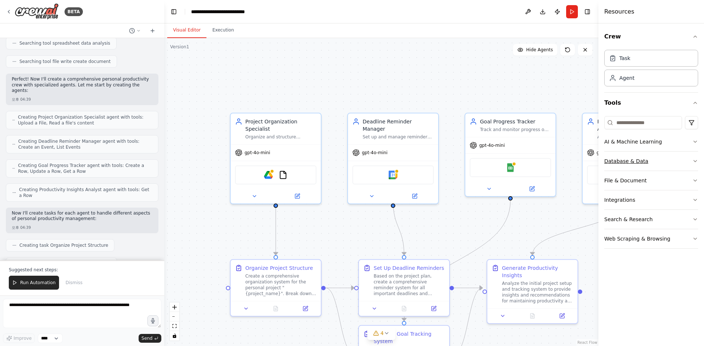
click at [661, 168] on button "Database & Data" at bounding box center [651, 161] width 94 height 19
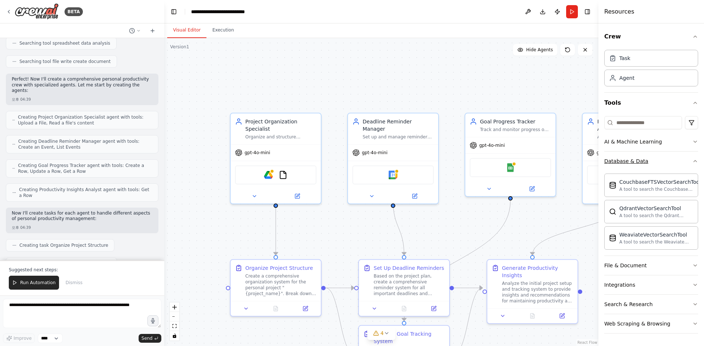
click at [661, 168] on button "Database & Data" at bounding box center [651, 161] width 94 height 19
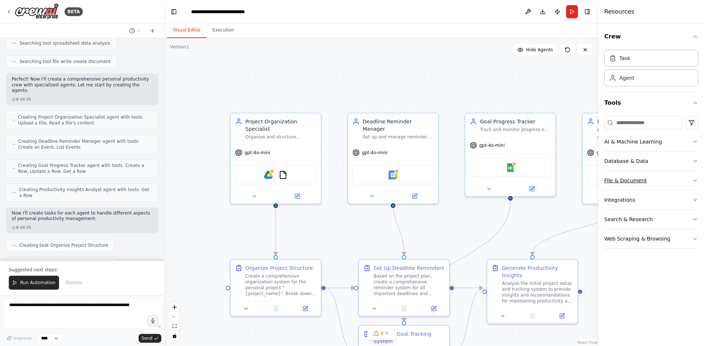
click at [650, 179] on button "File & Document" at bounding box center [651, 180] width 94 height 19
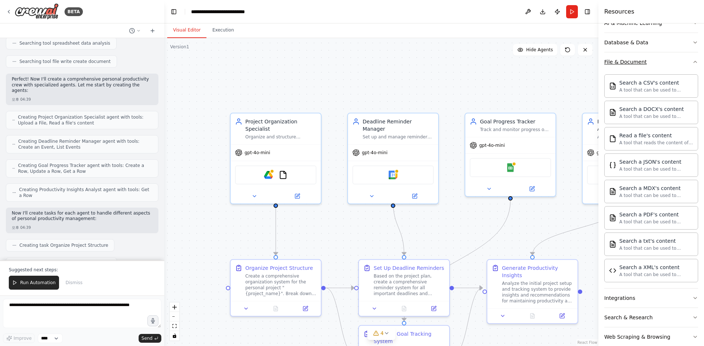
scroll to position [131, 0]
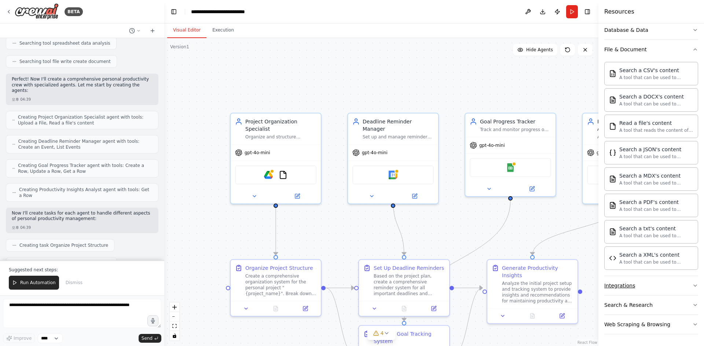
click at [656, 284] on button "Integrations" at bounding box center [651, 285] width 94 height 19
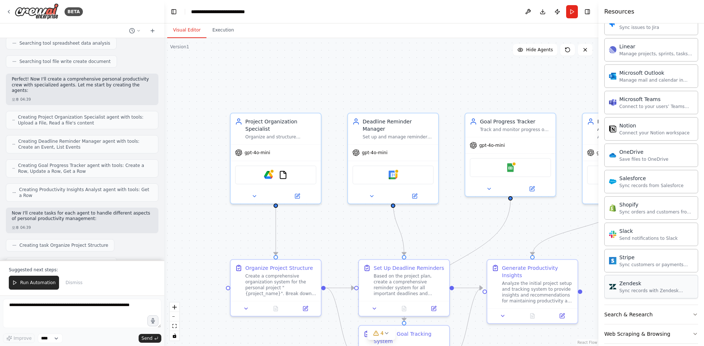
scroll to position [691, 0]
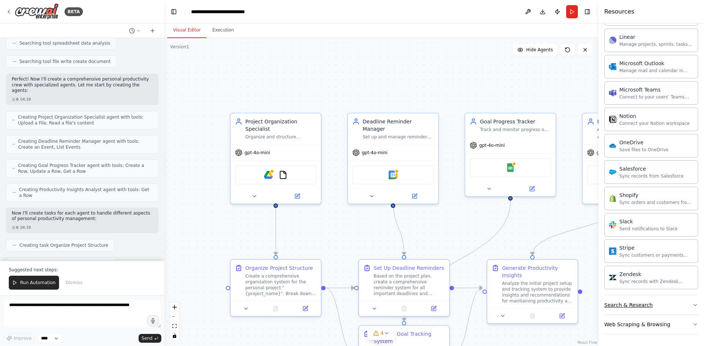
click at [623, 299] on button "Search & Research" at bounding box center [651, 305] width 94 height 19
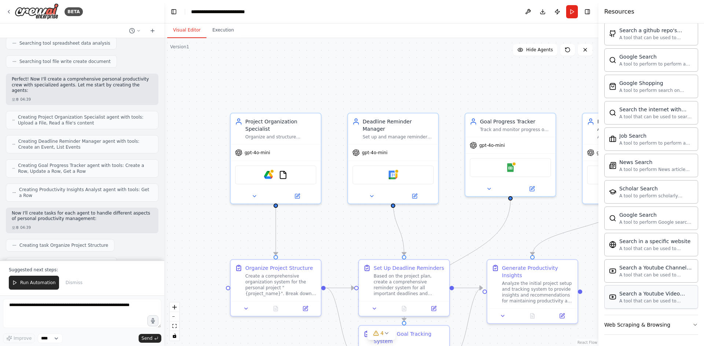
scroll to position [1066, 0]
click at [634, 326] on div "Web Scraping & Browsing" at bounding box center [637, 324] width 66 height 7
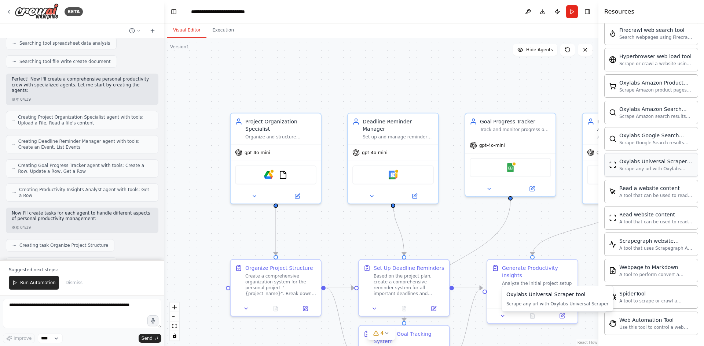
scroll to position [1468, 0]
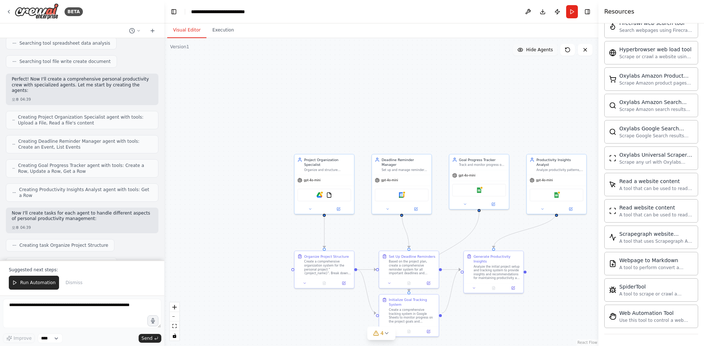
click at [547, 49] on span "Hide Agents" at bounding box center [539, 50] width 27 height 6
click at [547, 49] on span "Show Agents" at bounding box center [538, 50] width 29 height 6
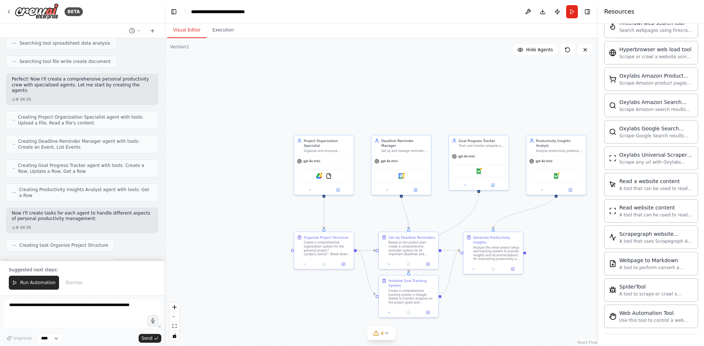
drag, startPoint x: 517, startPoint y: 118, endPoint x: 516, endPoint y: 99, distance: 19.1
click at [516, 99] on div ".deletable-edge-delete-btn { width: 20px; height: 20px; border: 0px solid #ffff…" at bounding box center [381, 192] width 434 height 308
click at [546, 149] on div "Productivity Insights Analyst Analyze productivity patterns, identify trends, a…" at bounding box center [555, 144] width 59 height 20
click at [551, 104] on div ".deletable-edge-delete-btn { width: 20px; height: 20px; border: 0px solid #ffff…" at bounding box center [381, 192] width 434 height 308
drag, startPoint x: 513, startPoint y: 97, endPoint x: 507, endPoint y: 131, distance: 34.1
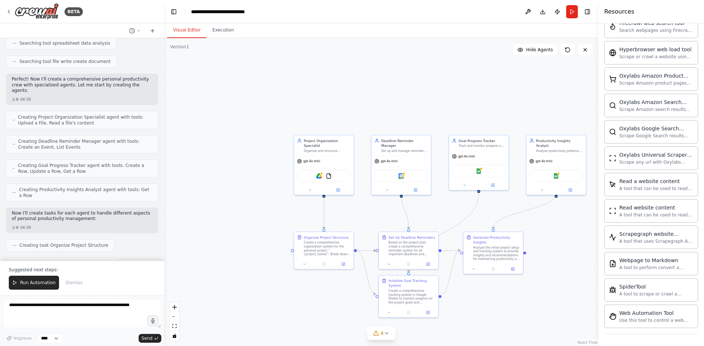
click at [506, 132] on div ".deletable-edge-delete-btn { width: 20px; height: 20px; border: 0px solid #ffff…" at bounding box center [381, 192] width 434 height 308
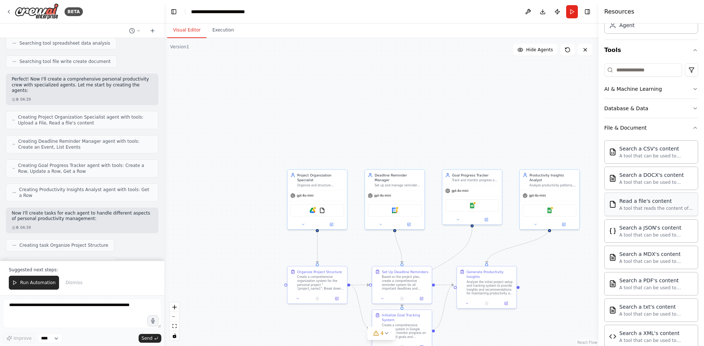
scroll to position [0, 0]
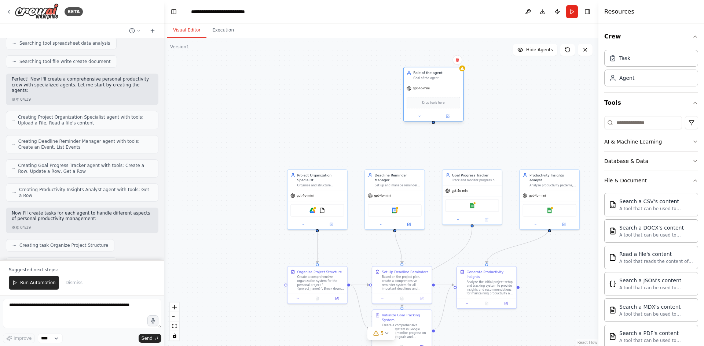
drag, startPoint x: 454, startPoint y: 114, endPoint x: 437, endPoint y: 72, distance: 45.5
click at [437, 83] on div "gpt-4o-mini" at bounding box center [432, 88] width 59 height 11
drag, startPoint x: 532, startPoint y: 115, endPoint x: 522, endPoint y: 88, distance: 29.6
click at [522, 93] on div "gpt-4o-mini" at bounding box center [524, 98] width 59 height 11
click at [428, 109] on div at bounding box center [428, 108] width 3 height 3
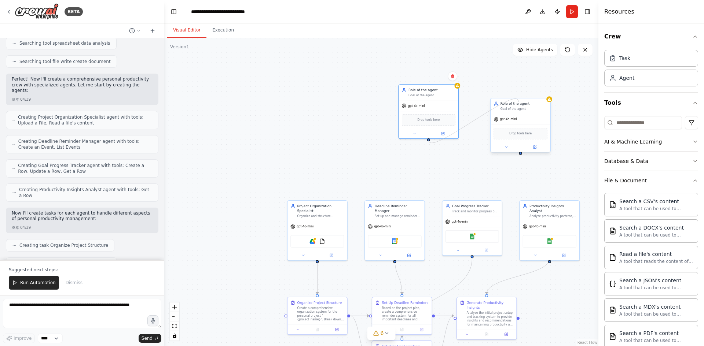
drag, startPoint x: 428, startPoint y: 109, endPoint x: 518, endPoint y: 102, distance: 90.0
click at [518, 176] on div "Project Organization Specialist Organize and structure personal projects by cre…" at bounding box center [406, 277] width 286 height 203
drag, startPoint x: 531, startPoint y: 111, endPoint x: 546, endPoint y: 99, distance: 19.6
click at [546, 99] on div "Role of the agent Goal of the agent" at bounding box center [534, 91] width 59 height 15
drag, startPoint x: 428, startPoint y: 140, endPoint x: 436, endPoint y: 161, distance: 22.4
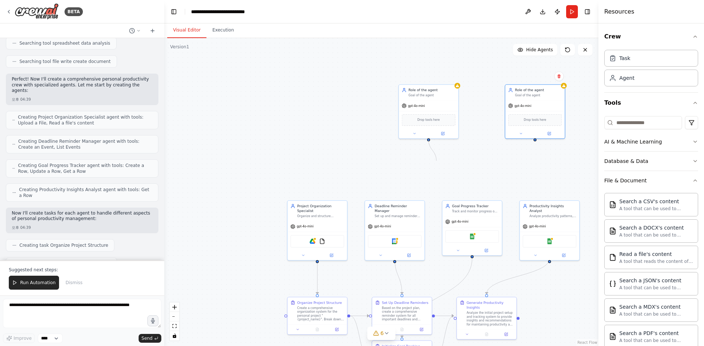
click at [436, 161] on div ".deletable-edge-delete-btn { width: 20px; height: 20px; border: 0px solid #ffff…" at bounding box center [381, 192] width 434 height 308
click at [416, 103] on div "gpt-4o-mini" at bounding box center [413, 105] width 23 height 5
click at [443, 136] on button at bounding box center [442, 133] width 27 height 6
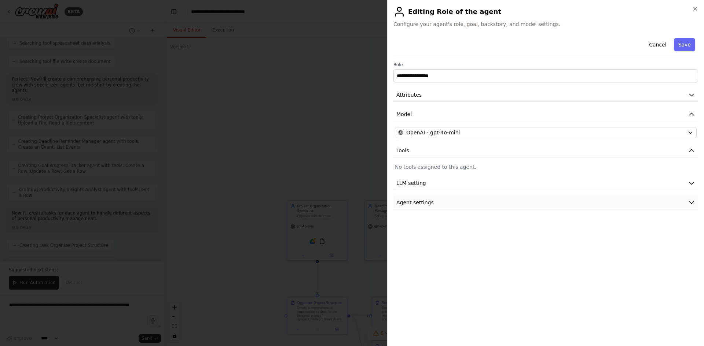
click at [562, 199] on button "Agent settings" at bounding box center [545, 203] width 304 height 14
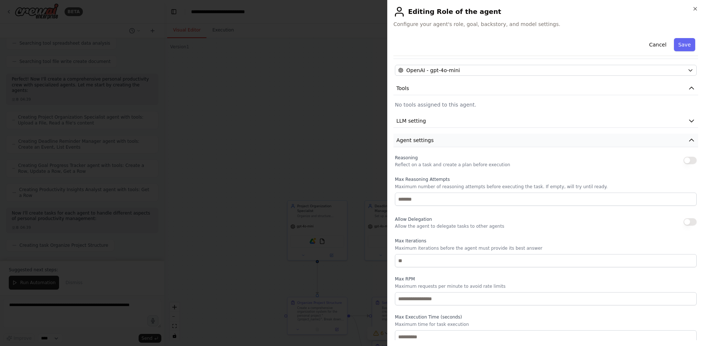
scroll to position [66, 0]
click at [299, 145] on div at bounding box center [352, 173] width 704 height 346
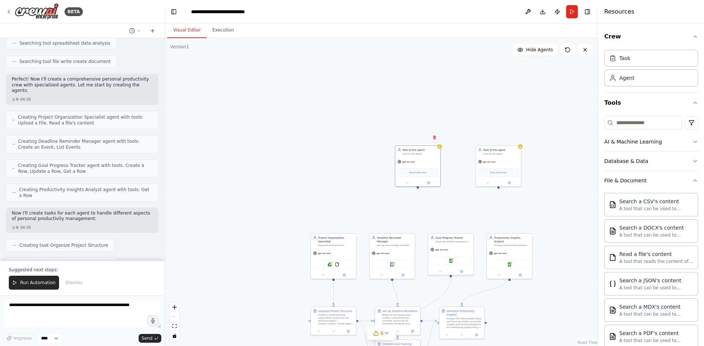
drag, startPoint x: 551, startPoint y: 265, endPoint x: 539, endPoint y: 291, distance: 29.2
click at [539, 291] on div ".deletable-edge-delete-btn { width: 20px; height: 20px; border: 0px solid #ffff…" at bounding box center [381, 192] width 434 height 308
click at [9, 11] on icon at bounding box center [9, 12] width 6 height 6
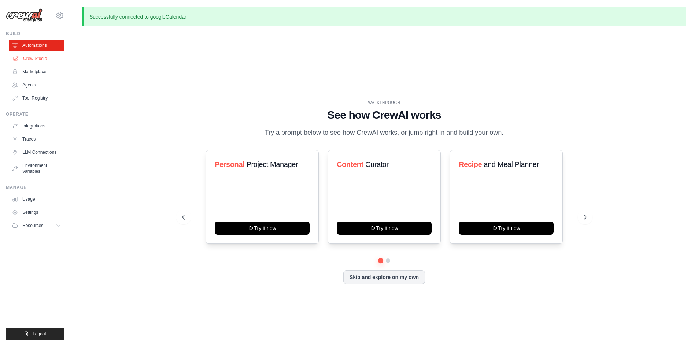
click at [45, 58] on link "Crew Studio" at bounding box center [37, 59] width 55 height 12
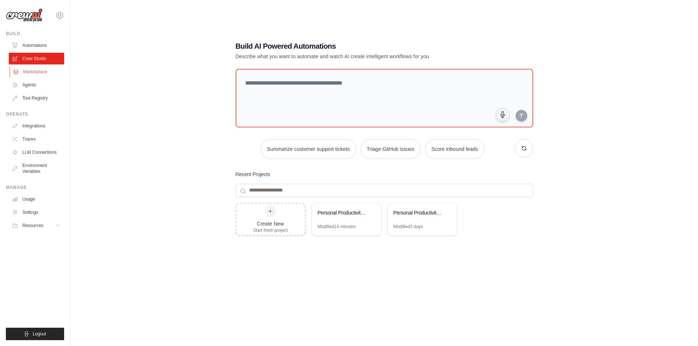
click at [33, 71] on link "Marketplace" at bounding box center [37, 72] width 55 height 12
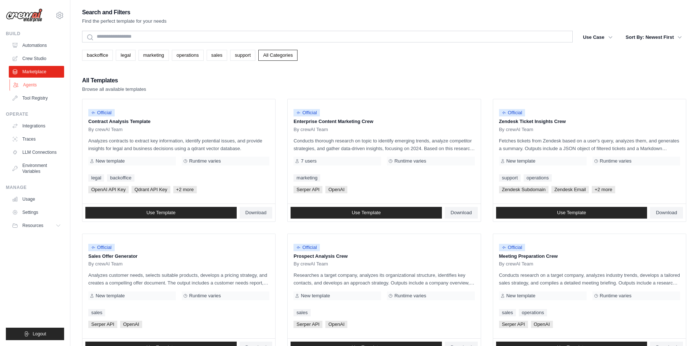
click at [27, 85] on link "Agents" at bounding box center [37, 85] width 55 height 12
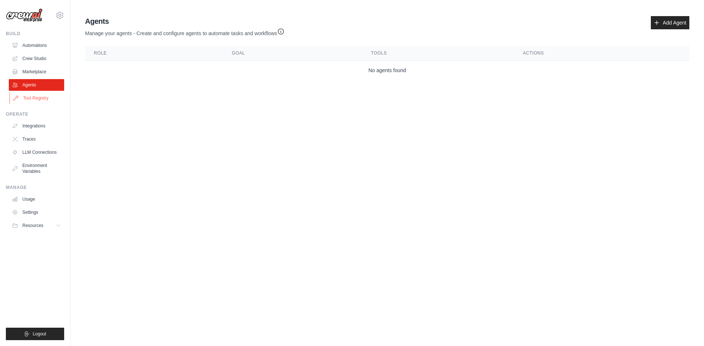
click at [37, 98] on link "Tool Registry" at bounding box center [37, 98] width 55 height 12
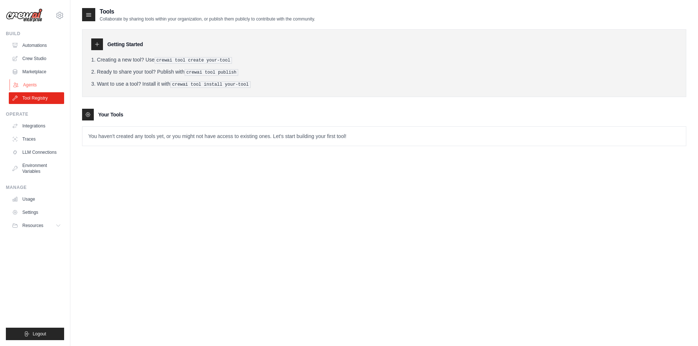
click at [37, 86] on link "Agents" at bounding box center [37, 85] width 55 height 12
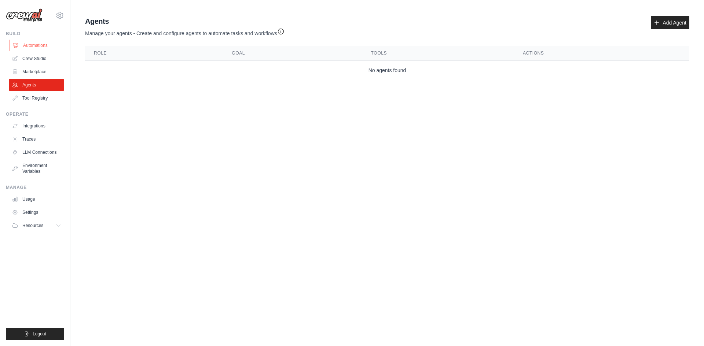
click at [43, 49] on link "Automations" at bounding box center [37, 46] width 55 height 12
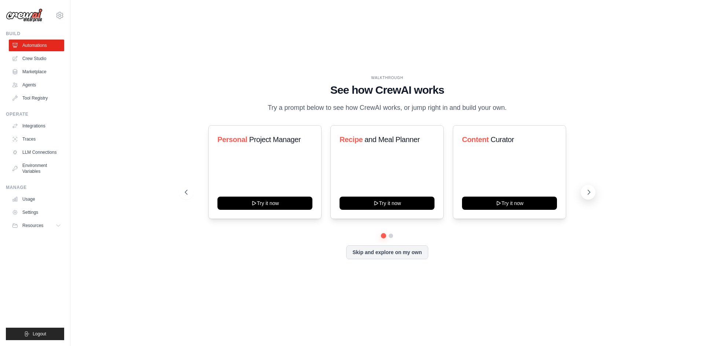
click at [585, 196] on icon at bounding box center [588, 192] width 7 height 7
click at [43, 96] on link "Tool Registry" at bounding box center [37, 98] width 55 height 12
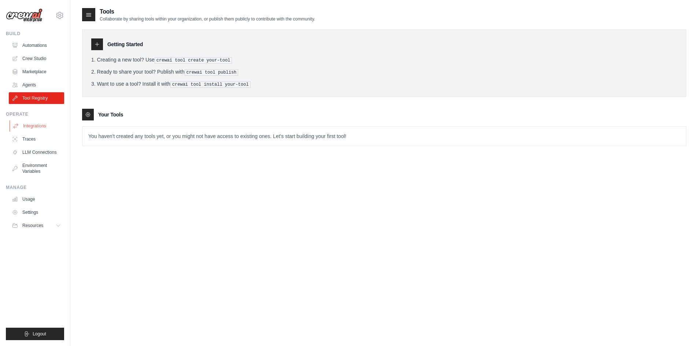
click at [36, 127] on link "Integrations" at bounding box center [37, 126] width 55 height 12
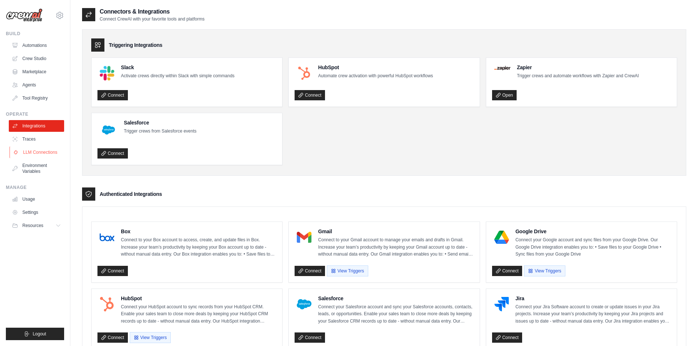
click at [38, 151] on link "LLM Connections" at bounding box center [37, 153] width 55 height 12
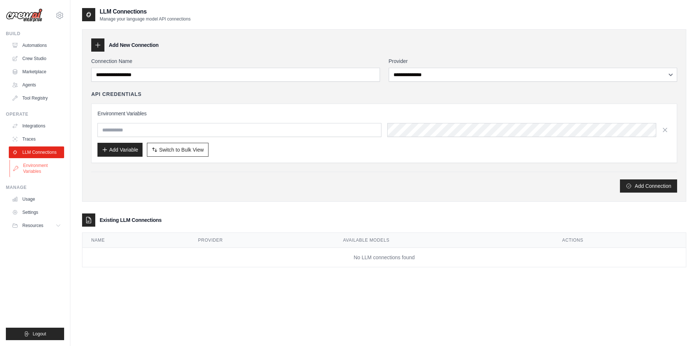
click at [38, 167] on link "Environment Variables" at bounding box center [37, 169] width 55 height 18
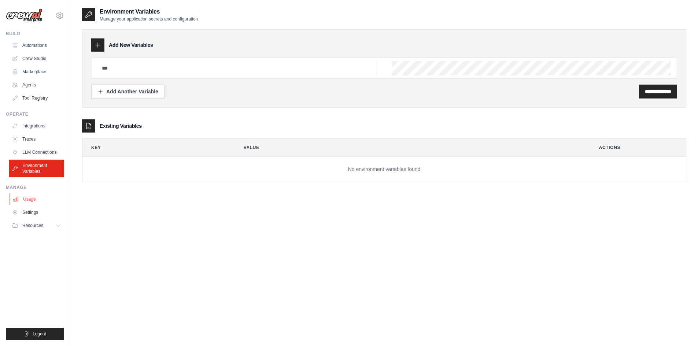
click at [31, 197] on link "Usage" at bounding box center [37, 199] width 55 height 12
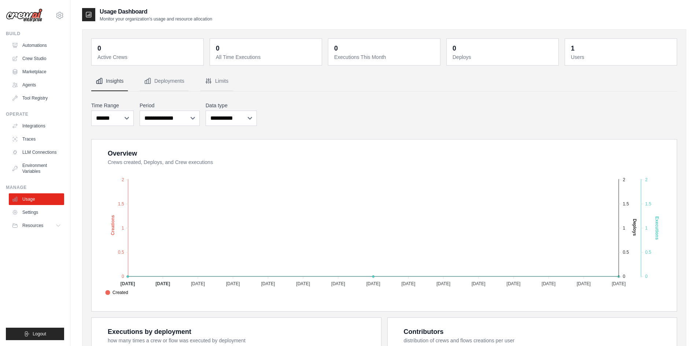
click at [50, 218] on link "Settings" at bounding box center [36, 213] width 55 height 12
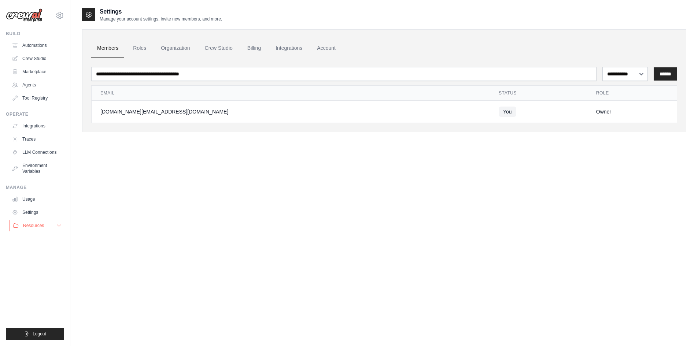
click at [25, 226] on span "Resources" at bounding box center [33, 226] width 21 height 6
click at [26, 225] on span "Resources" at bounding box center [33, 226] width 21 height 6
click at [49, 43] on link "Automations" at bounding box center [37, 46] width 55 height 12
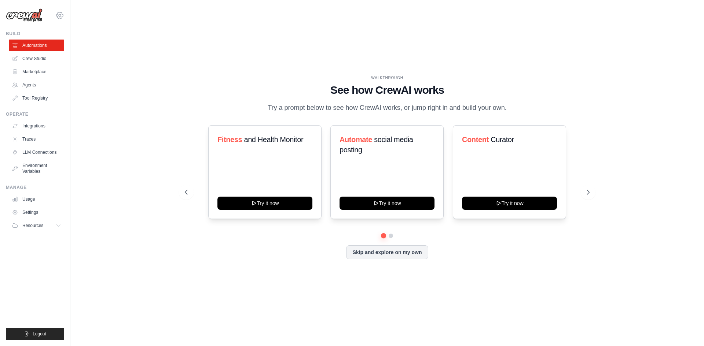
click at [60, 16] on icon at bounding box center [60, 15] width 2 height 2
click at [53, 49] on link "Settings" at bounding box center [59, 49] width 64 height 13
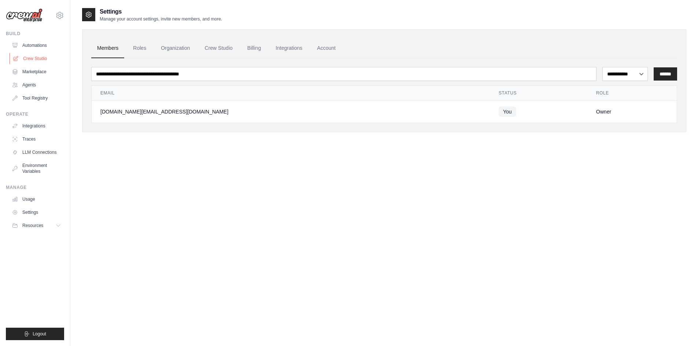
click at [38, 59] on link "Crew Studio" at bounding box center [37, 59] width 55 height 12
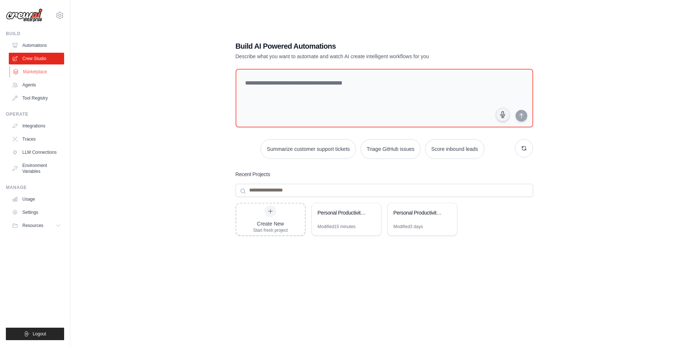
click at [28, 72] on link "Marketplace" at bounding box center [37, 72] width 55 height 12
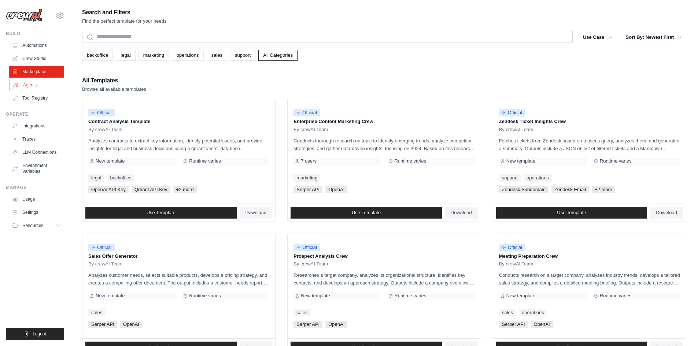
click at [21, 82] on link "Agents" at bounding box center [37, 85] width 55 height 12
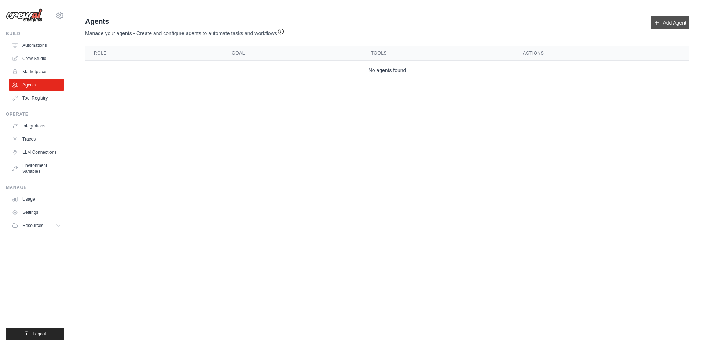
click at [672, 18] on link "Add Agent" at bounding box center [669, 22] width 38 height 13
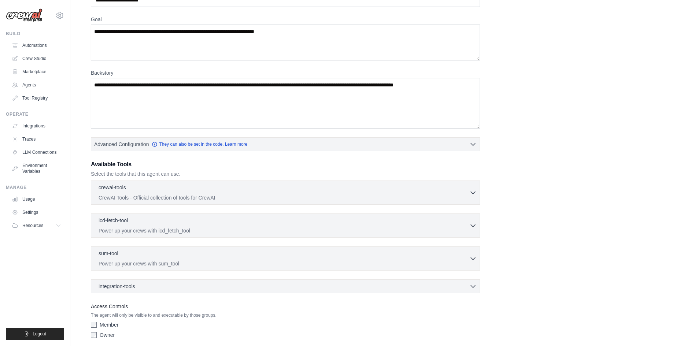
scroll to position [80, 0]
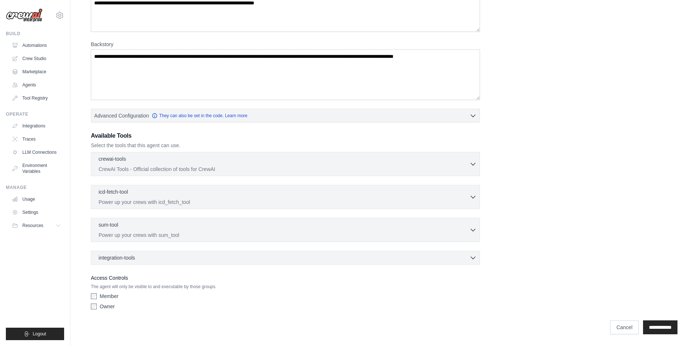
click at [483, 168] on div "Role Goal [GEOGRAPHIC_DATA] Advanced Configuration They can also be set in the …" at bounding box center [384, 135] width 587 height 358
click at [471, 163] on icon "button" at bounding box center [473, 164] width 4 height 2
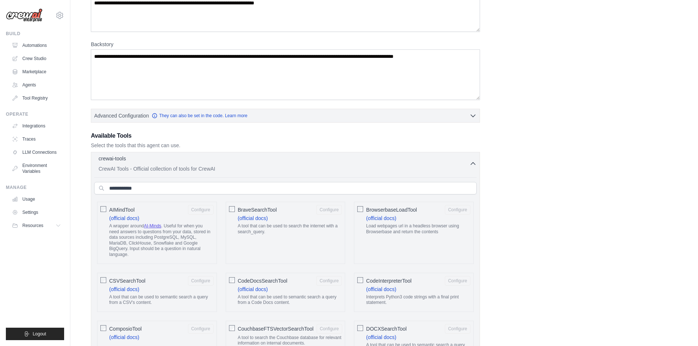
click at [471, 163] on icon "button" at bounding box center [472, 163] width 7 height 7
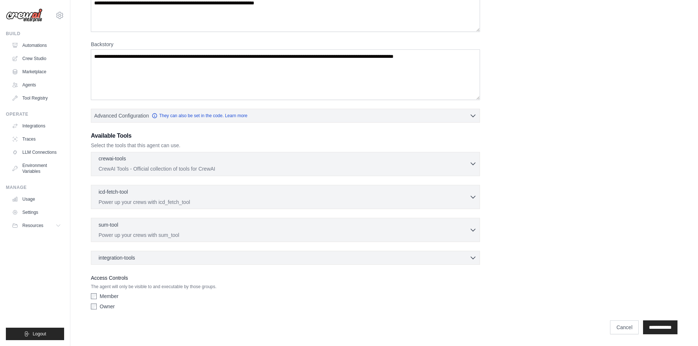
click at [471, 163] on icon "button" at bounding box center [473, 164] width 4 height 2
